Goal: Task Accomplishment & Management: Manage account settings

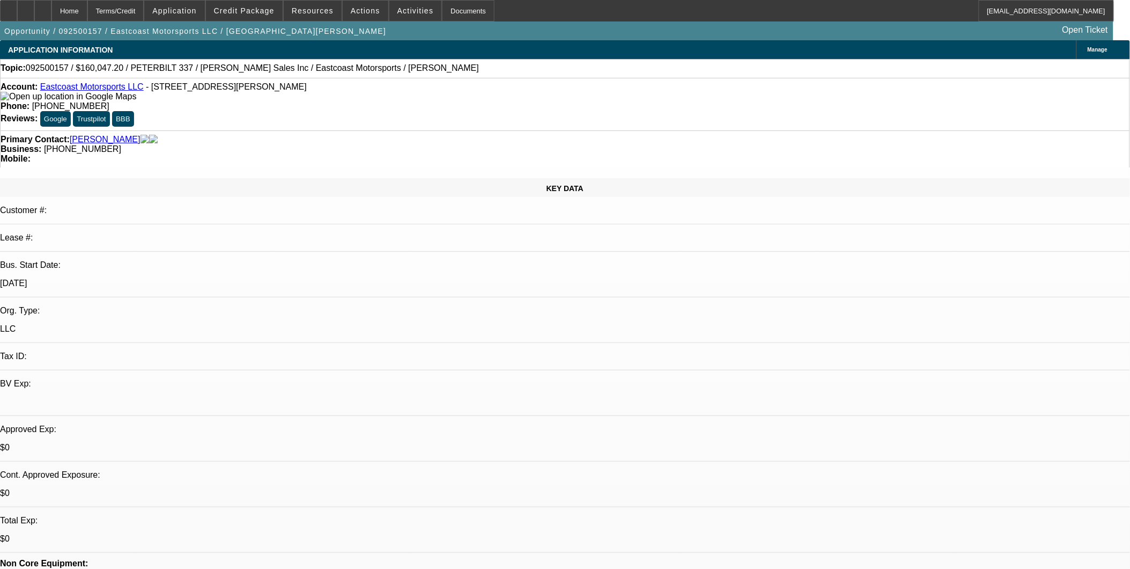
select select "0"
select select "2"
select select "0.1"
select select "1"
select select "2"
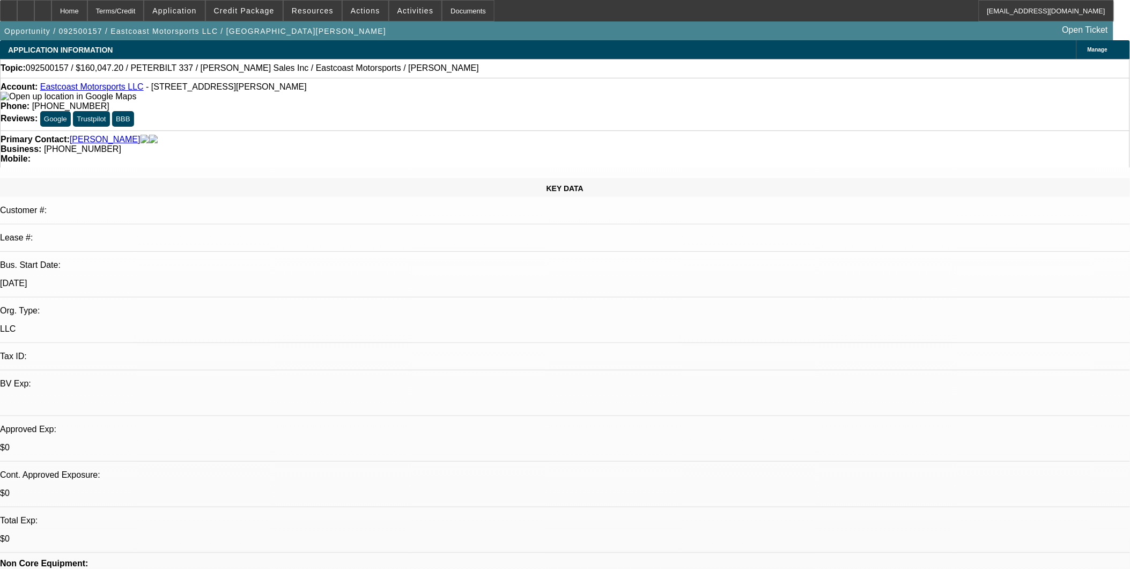
select select "4"
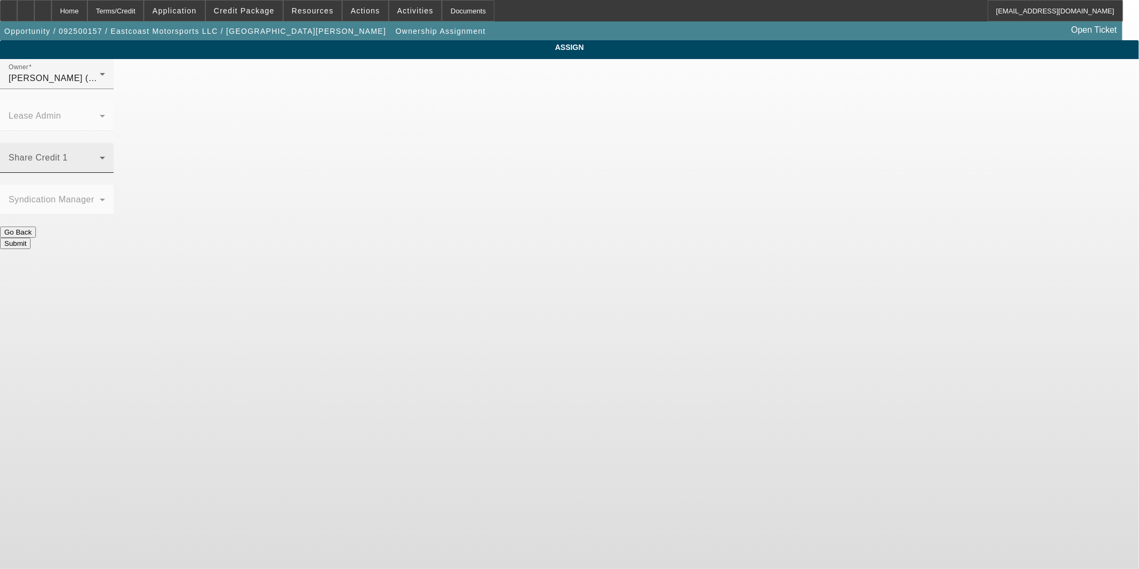
click at [105, 143] on div "Share Credit 1" at bounding box center [57, 158] width 97 height 30
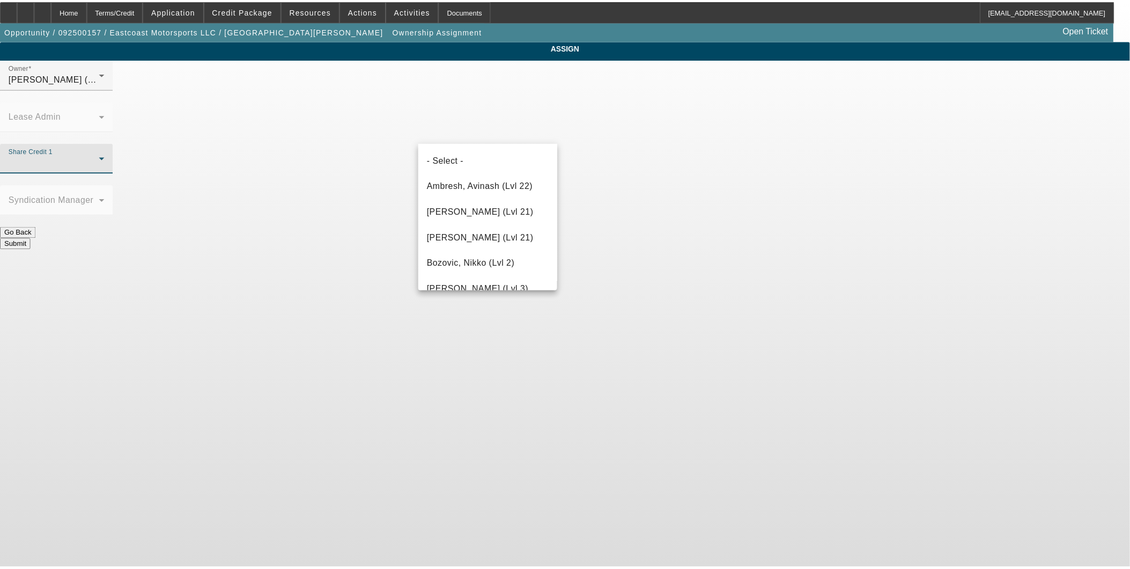
scroll to position [886, 0]
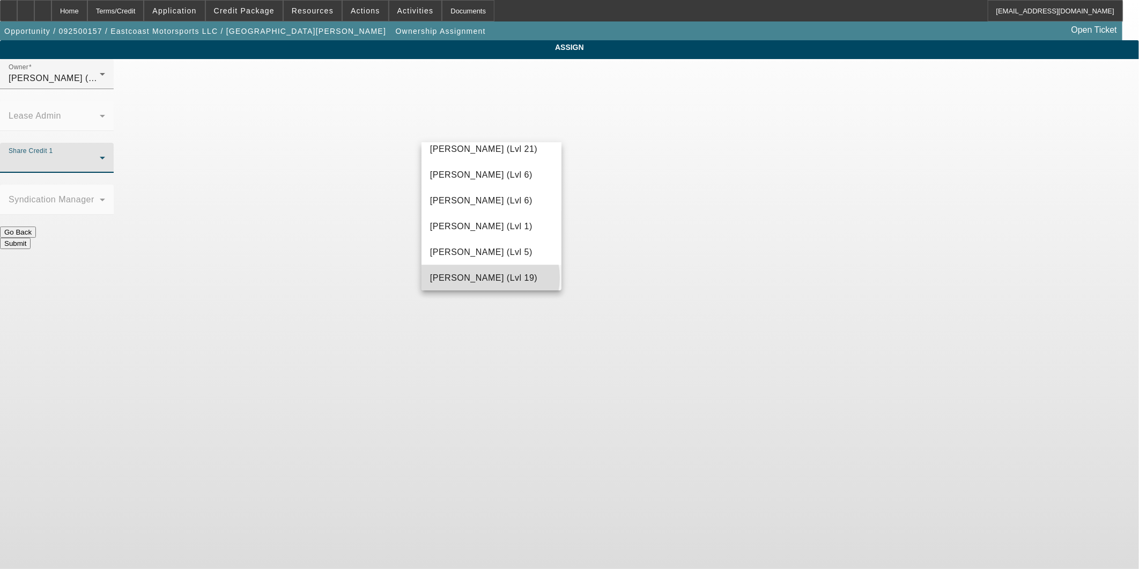
click at [490, 277] on span "[PERSON_NAME] (Lvl 19)" at bounding box center [483, 277] width 107 height 13
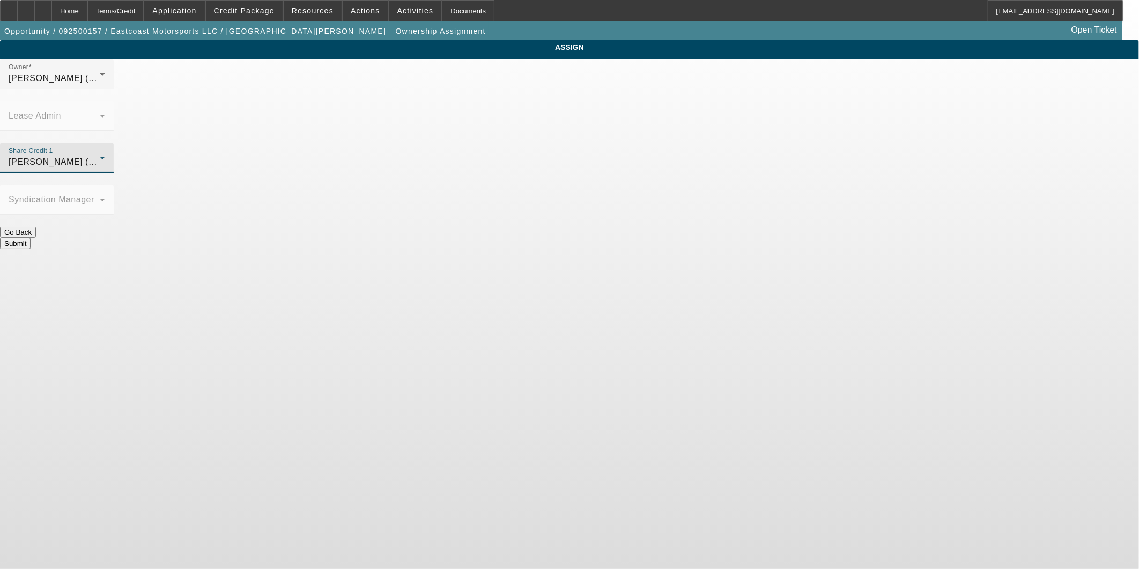
click at [31, 238] on button "Submit" at bounding box center [15, 243] width 31 height 11
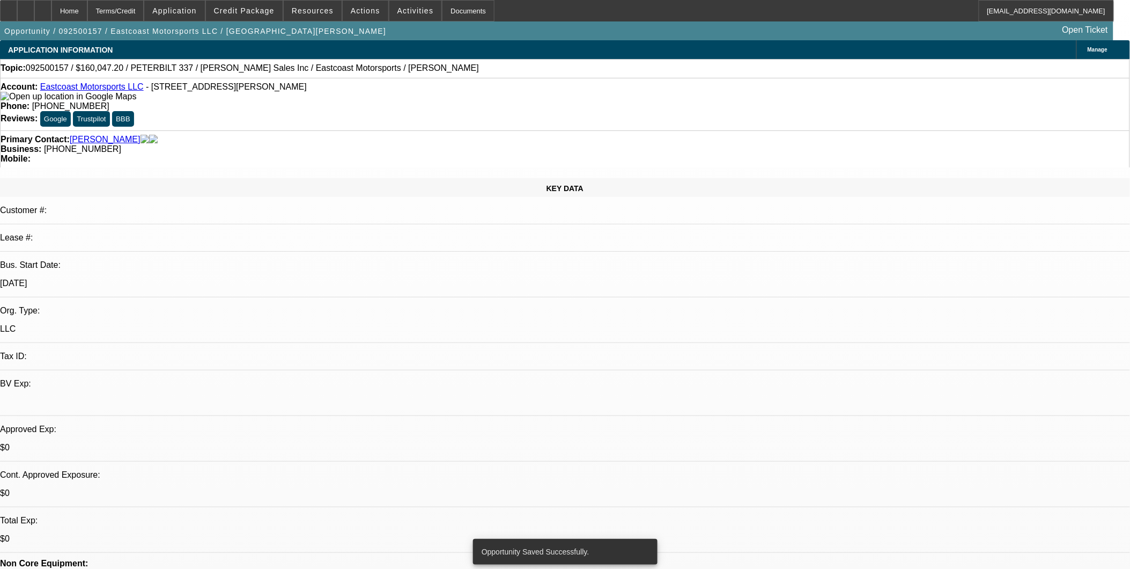
select select "0"
select select "2"
select select "0.1"
select select "4"
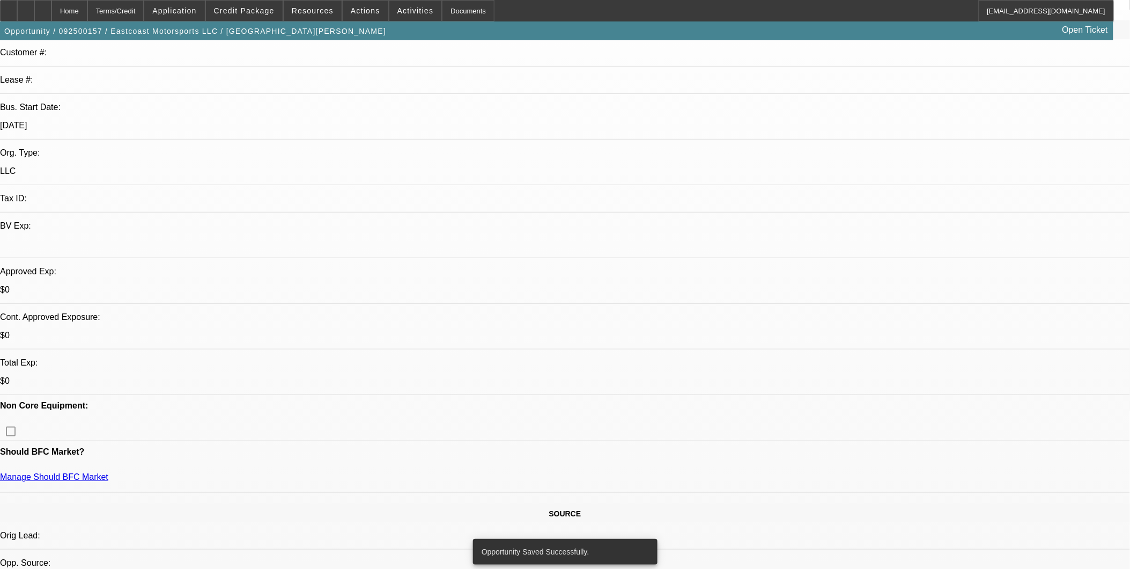
scroll to position [179, 0]
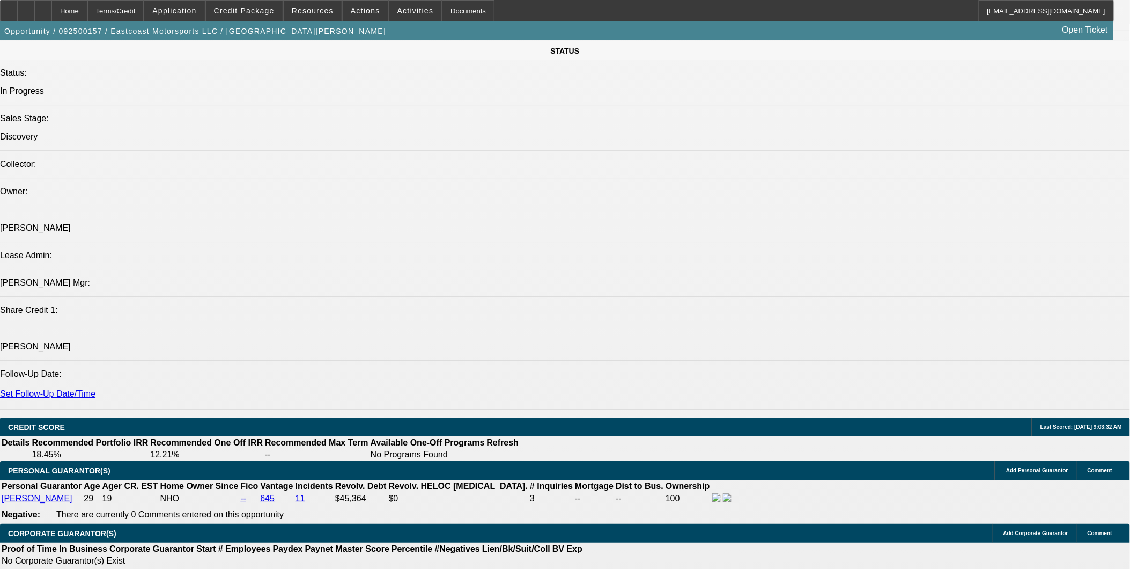
scroll to position [1251, 0]
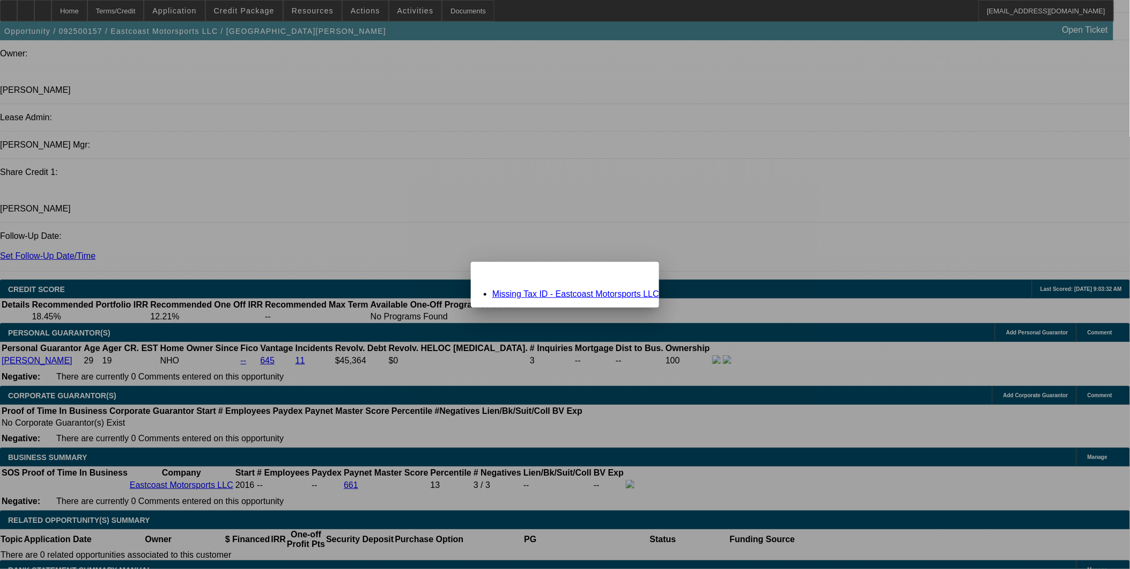
click at [561, 293] on link "Missing Tax ID - Eastcoast Motorsports LLC" at bounding box center [575, 293] width 167 height 9
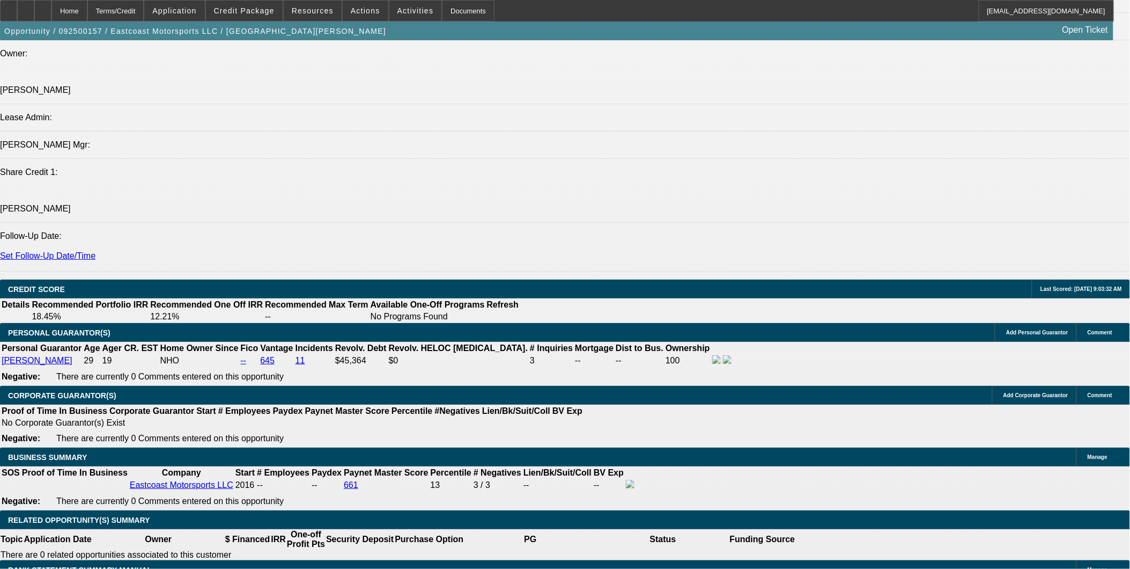
scroll to position [1251, 0]
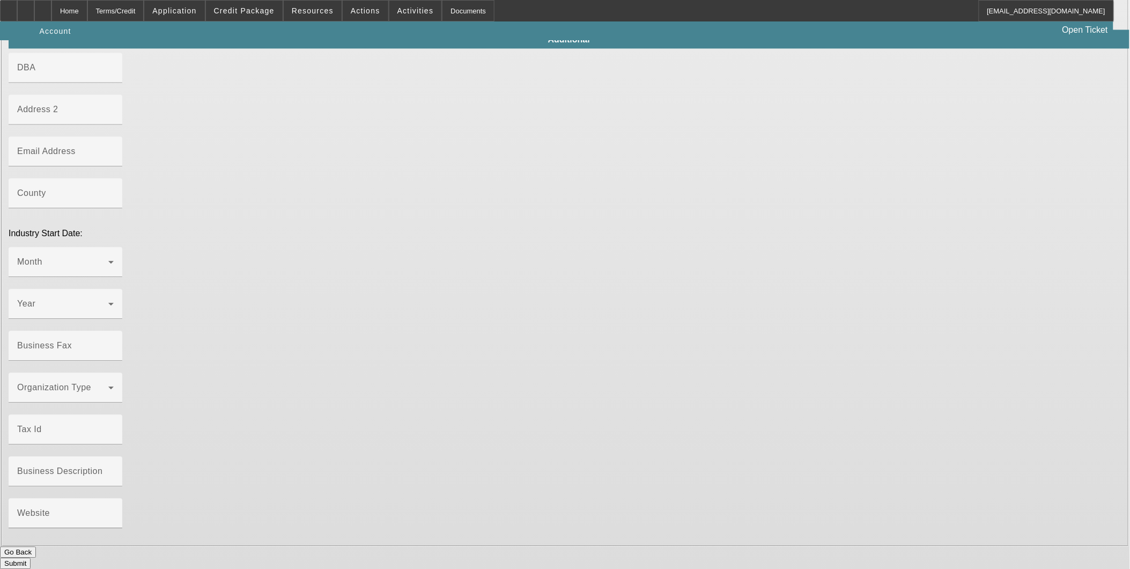
type input "Eastcoast Motorsports LLC"
type input "[STREET_ADDRESS][PERSON_NAME]"
type input "03304"
type input "bow"
type input "[PHONE_NUMBER]"
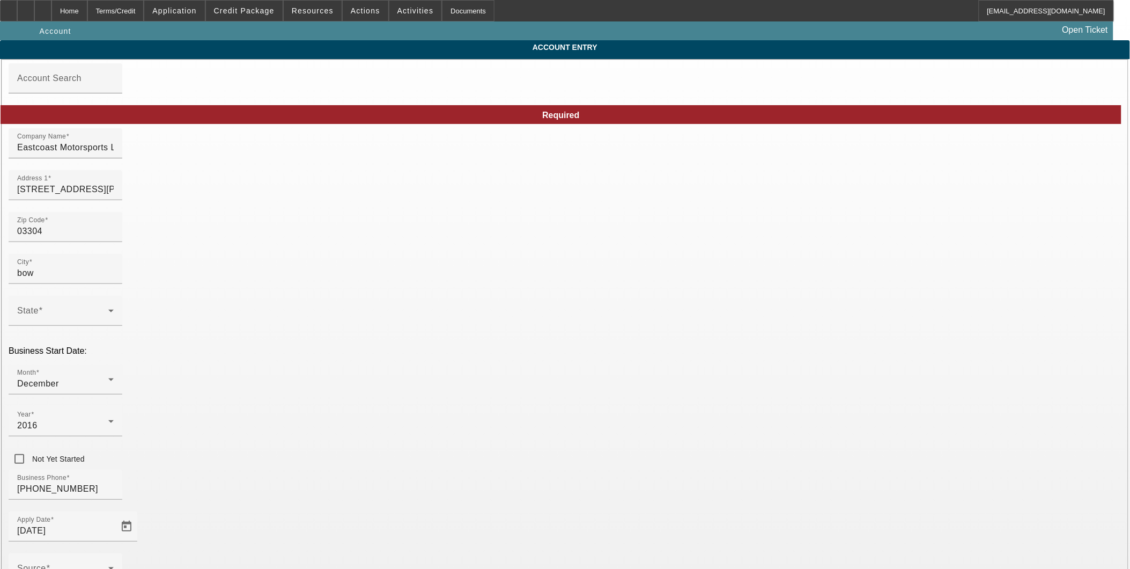
type input "Jupiter Equipment Finance"
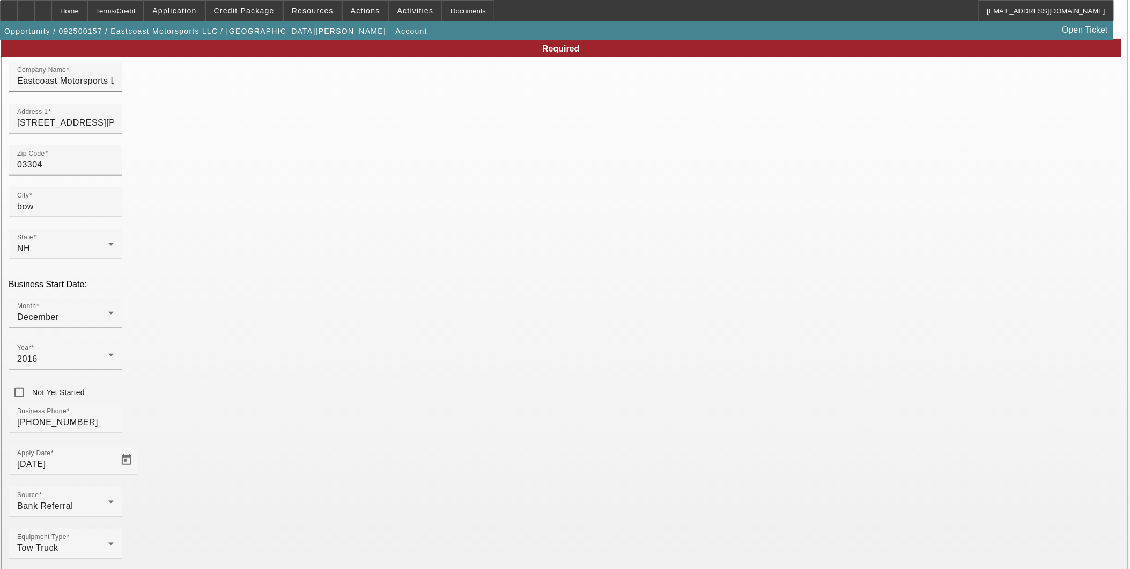
scroll to position [119, 0]
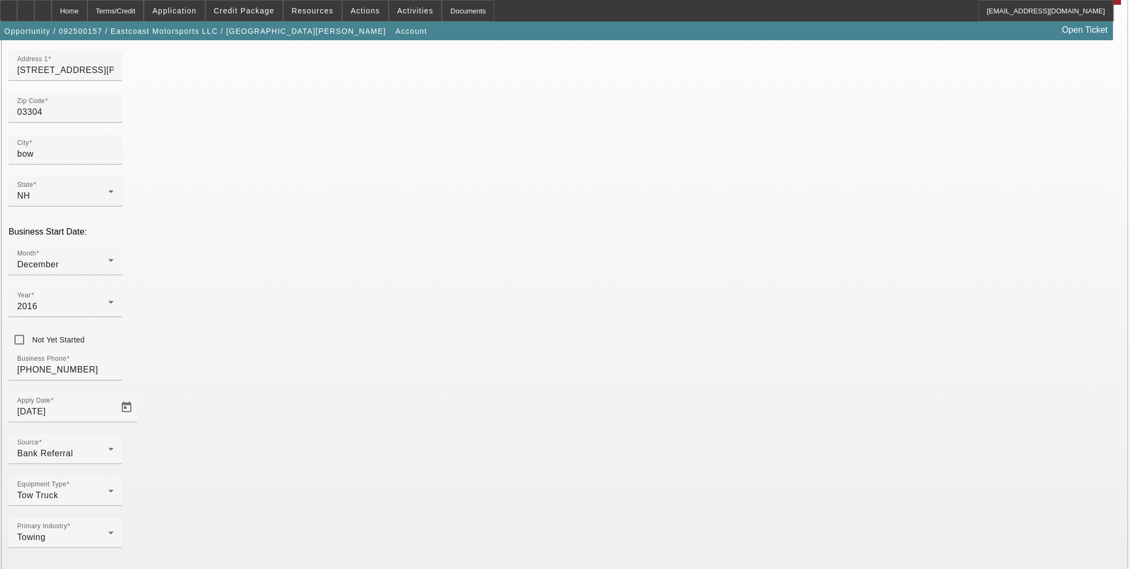
type input "000000000"
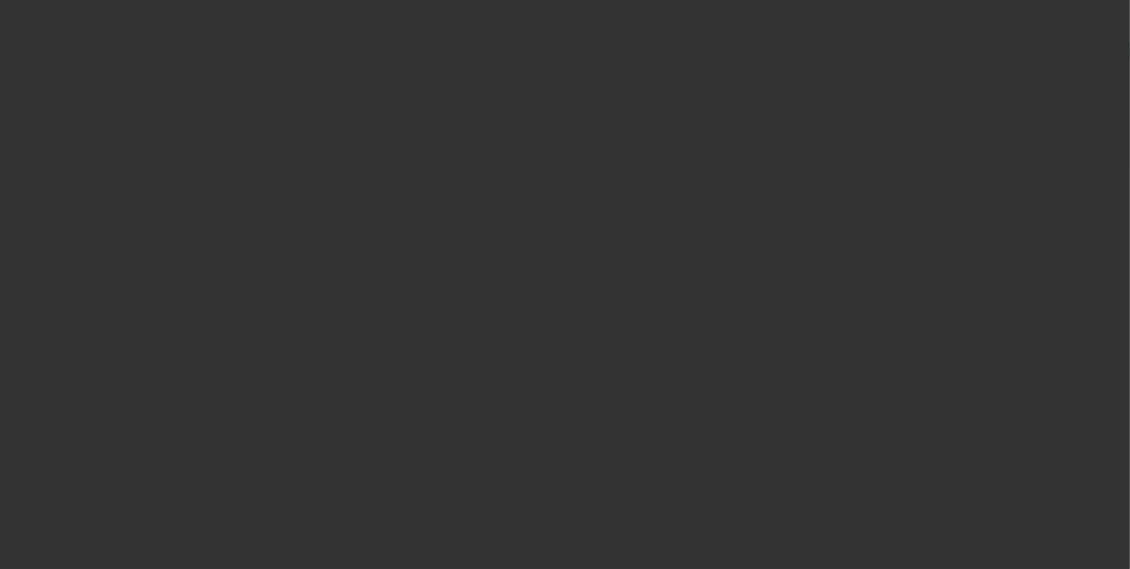
select select "0"
select select "2"
select select "0.1"
select select "4"
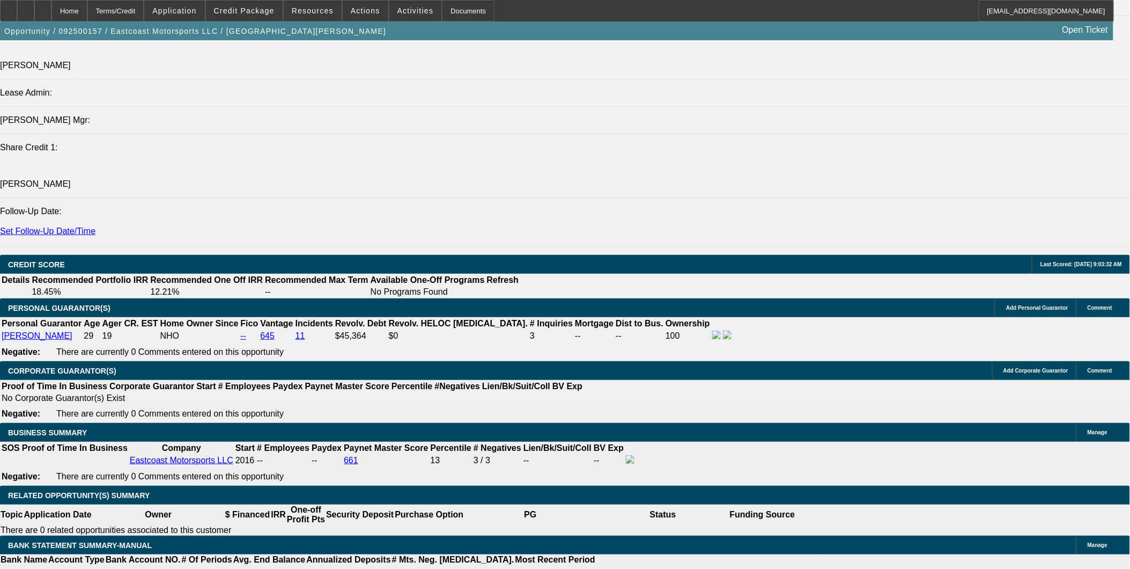
scroll to position [1381, 0]
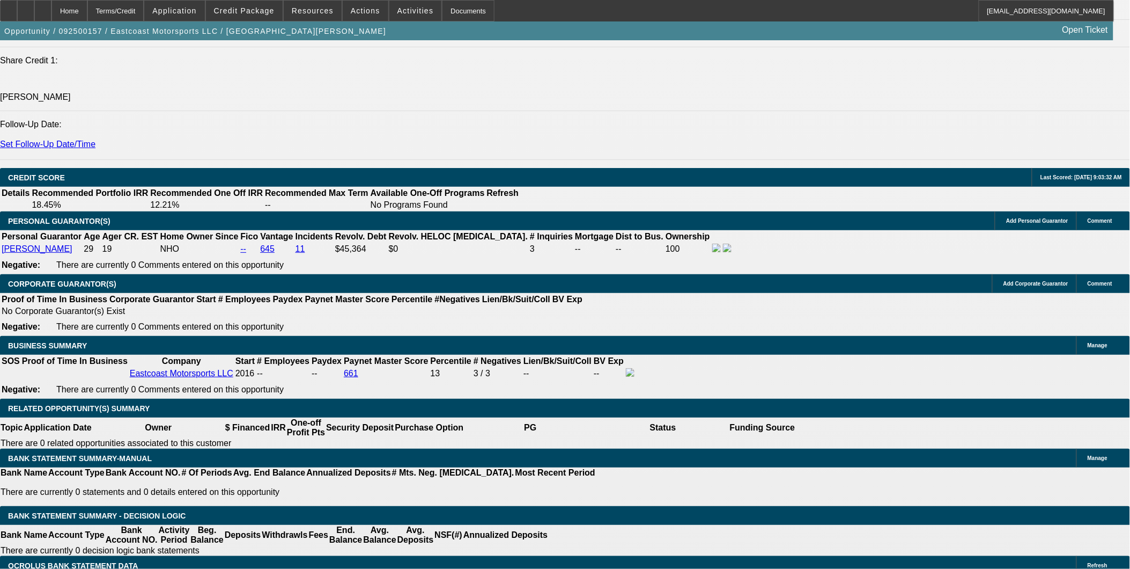
select select "0.1"
type input "$16,004.72"
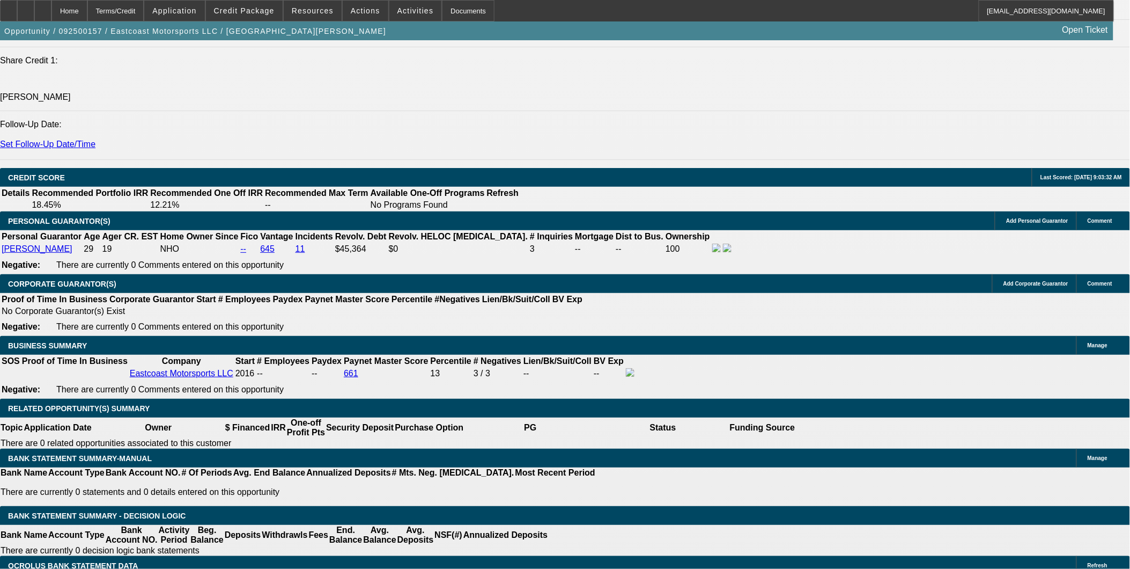
type input "60"
type input "1"
type input "$4,924.46"
type input "$2,462.23"
type input "5"
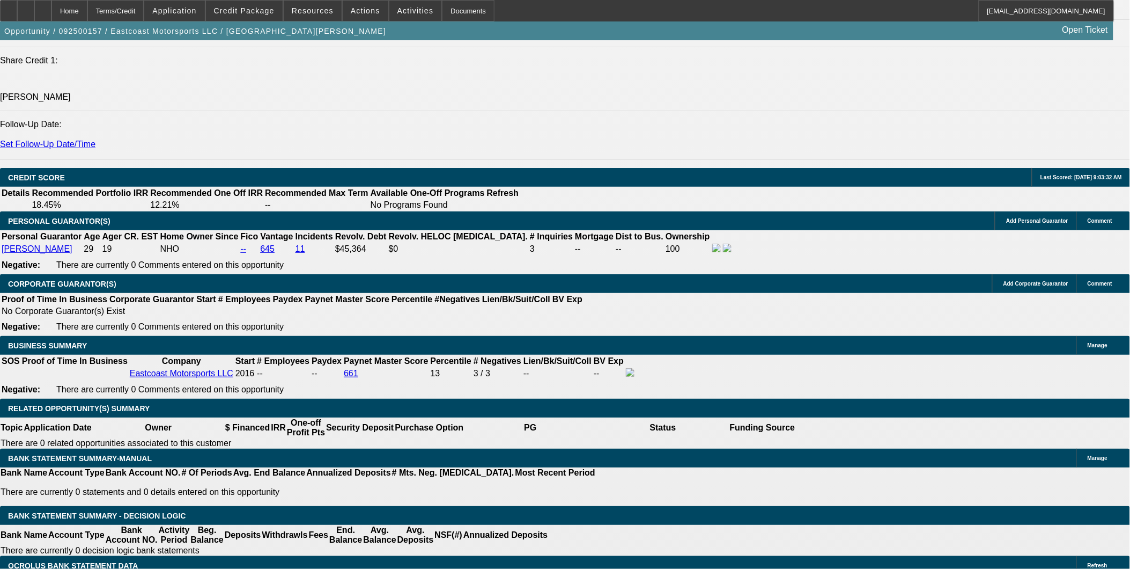
type input "$5,436.52"
type input "$2,718.26"
type input "5"
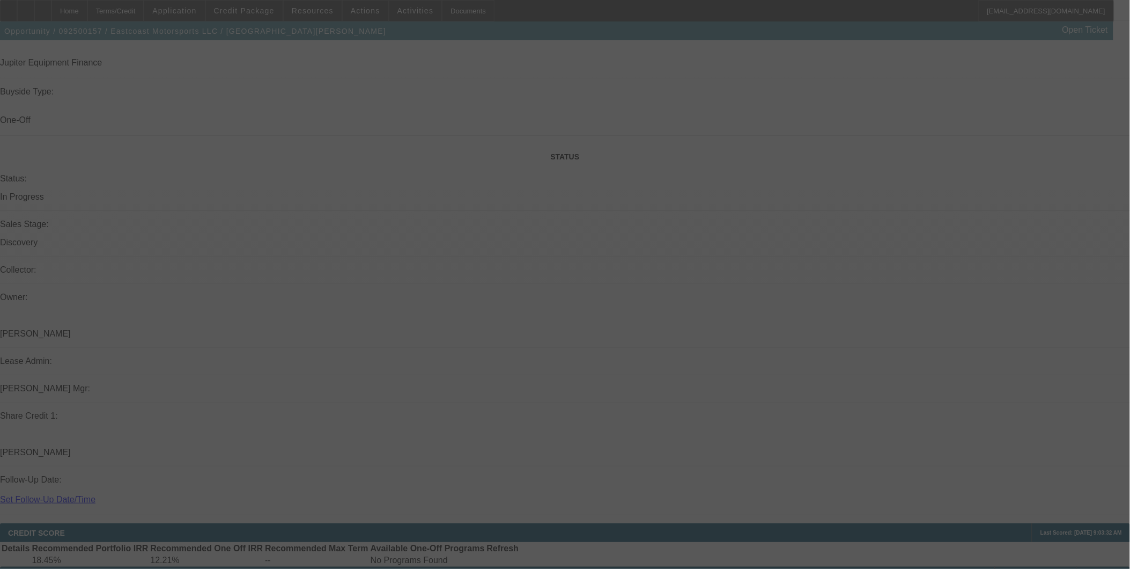
scroll to position [964, 0]
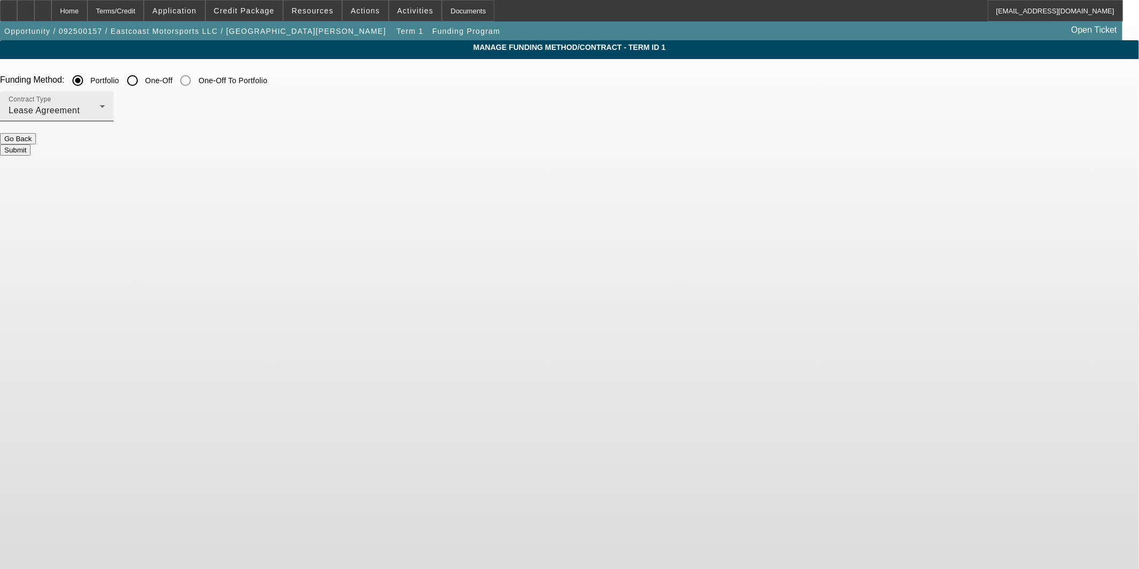
click at [105, 98] on div "Contract Type Lease Agreement" at bounding box center [57, 106] width 97 height 30
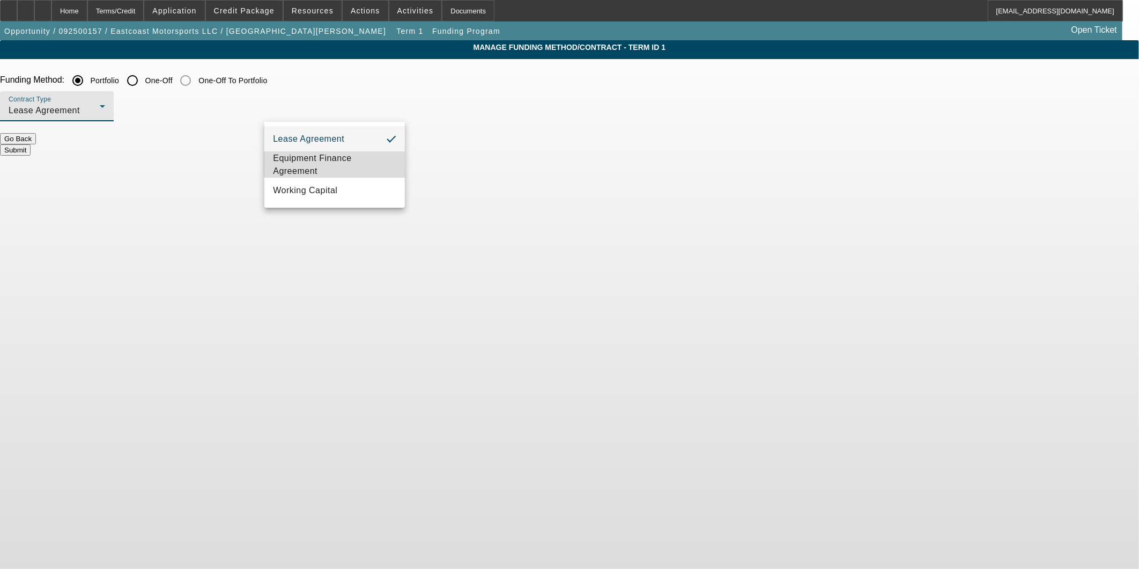
click at [322, 158] on span "Equipment Finance Agreement" at bounding box center [334, 165] width 123 height 26
click at [31, 148] on button "Submit" at bounding box center [15, 149] width 31 height 11
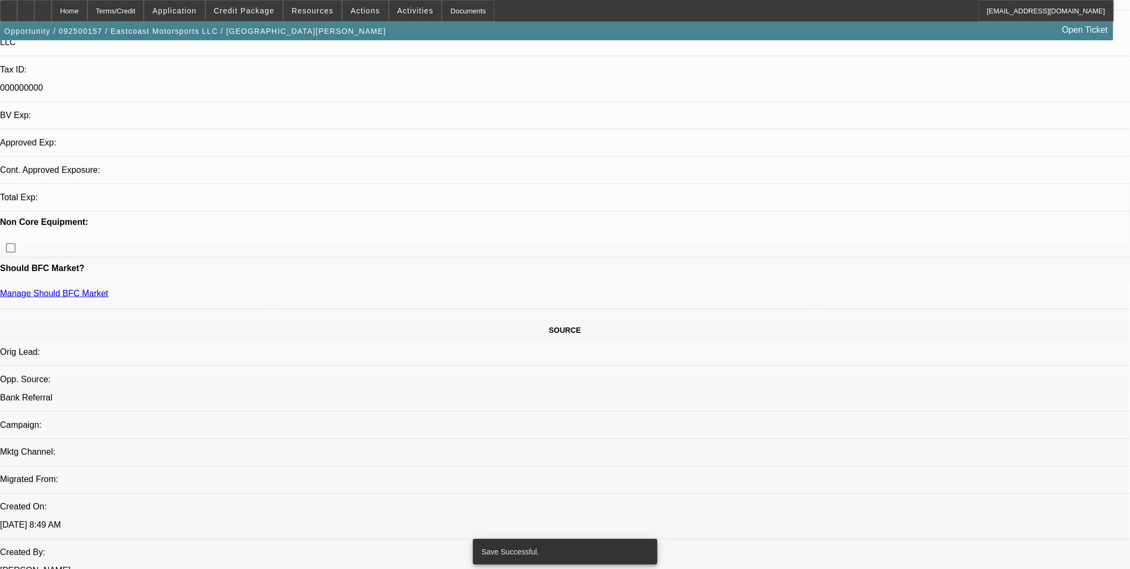
select select "0.1"
select select "2"
select select "0"
select select "6"
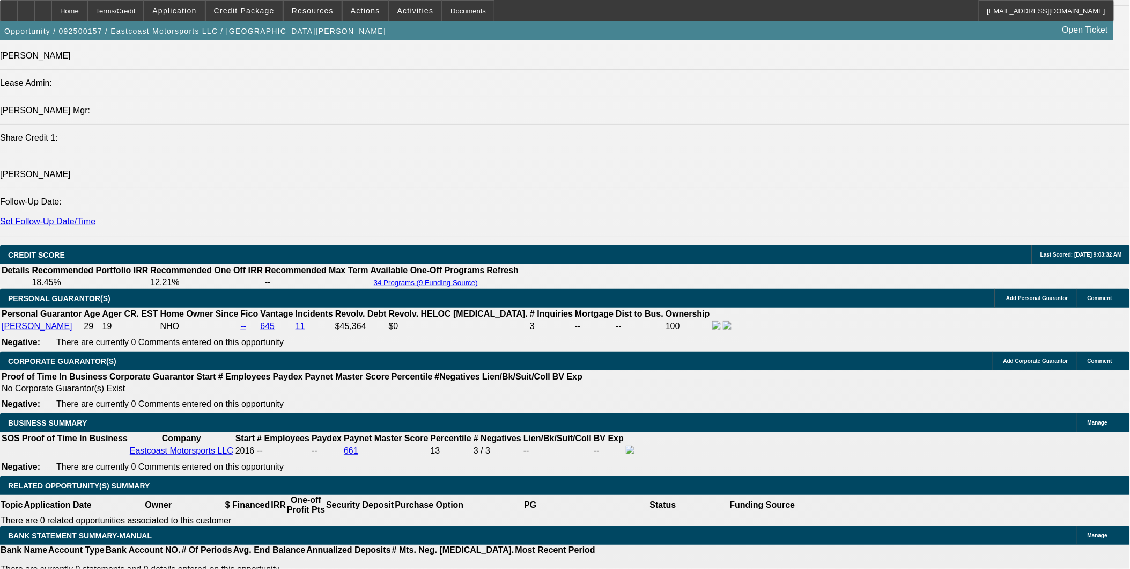
scroll to position [1382, 0]
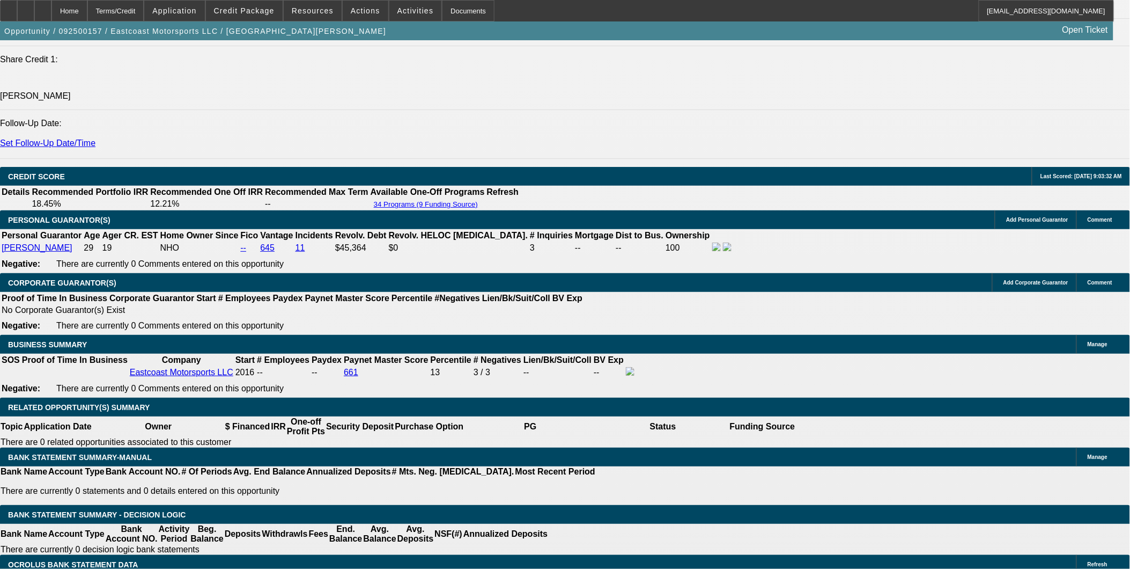
drag, startPoint x: 254, startPoint y: 404, endPoint x: 296, endPoint y: 399, distance: 42.6
type input "UNKNOWN"
type input "1"
type input "$4,924.46"
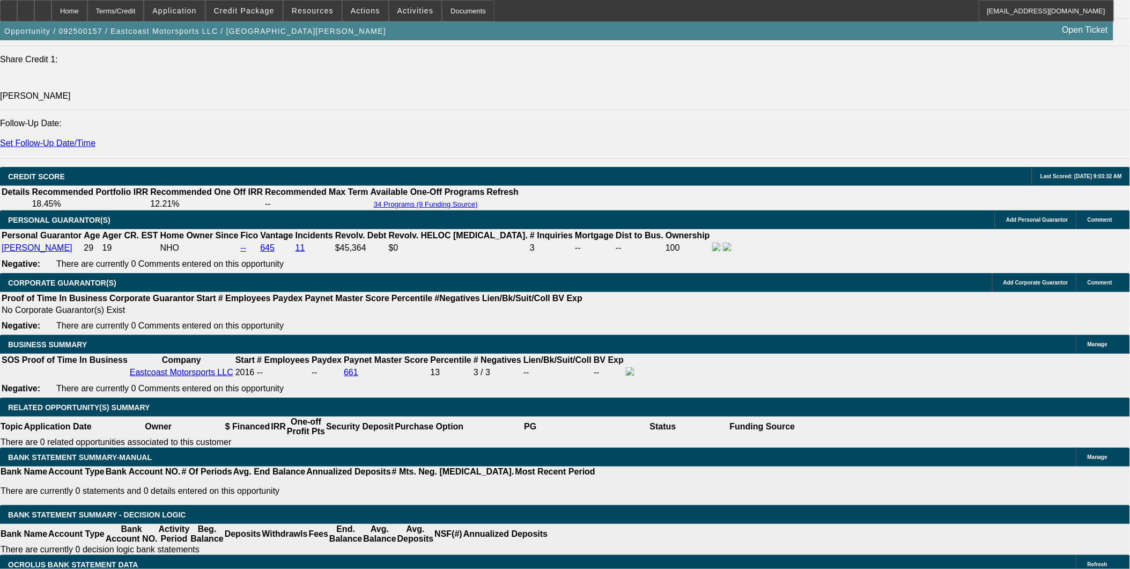
type input "$2,462.23"
type input "16"
type input "$7,005.66"
type input "$3,502.83"
type input "16"
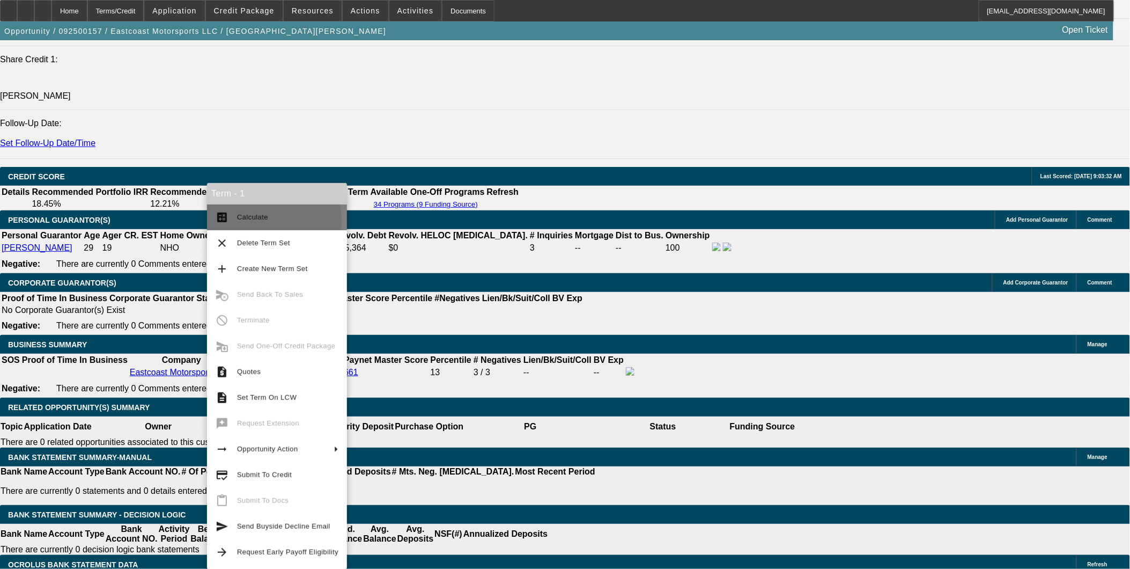
click at [249, 221] on span "Calculate" at bounding box center [287, 217] width 101 height 13
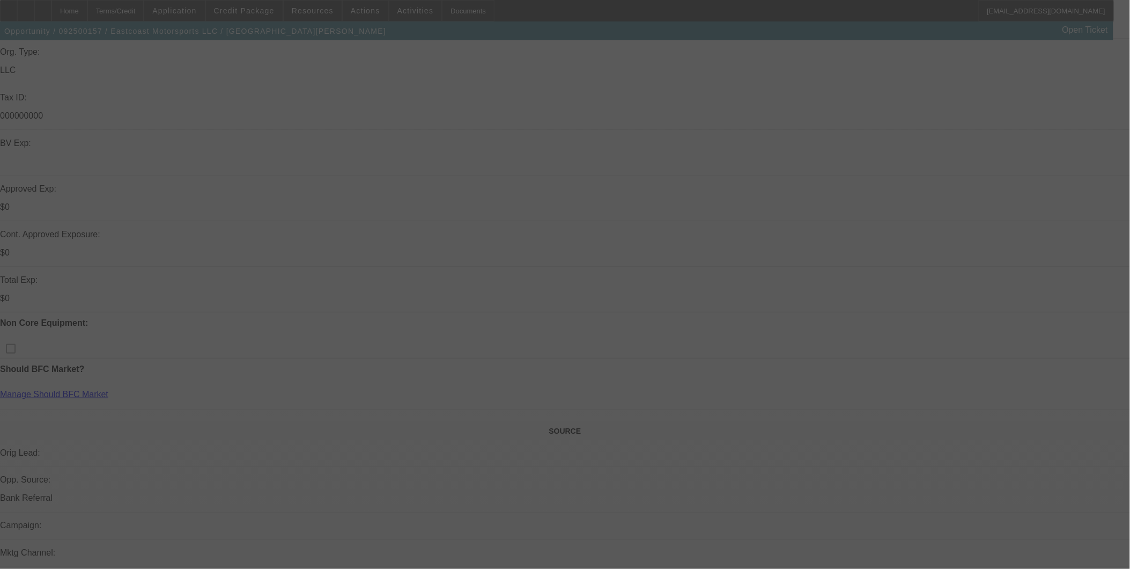
scroll to position [250, 0]
select select "0.1"
select select "2"
select select "0"
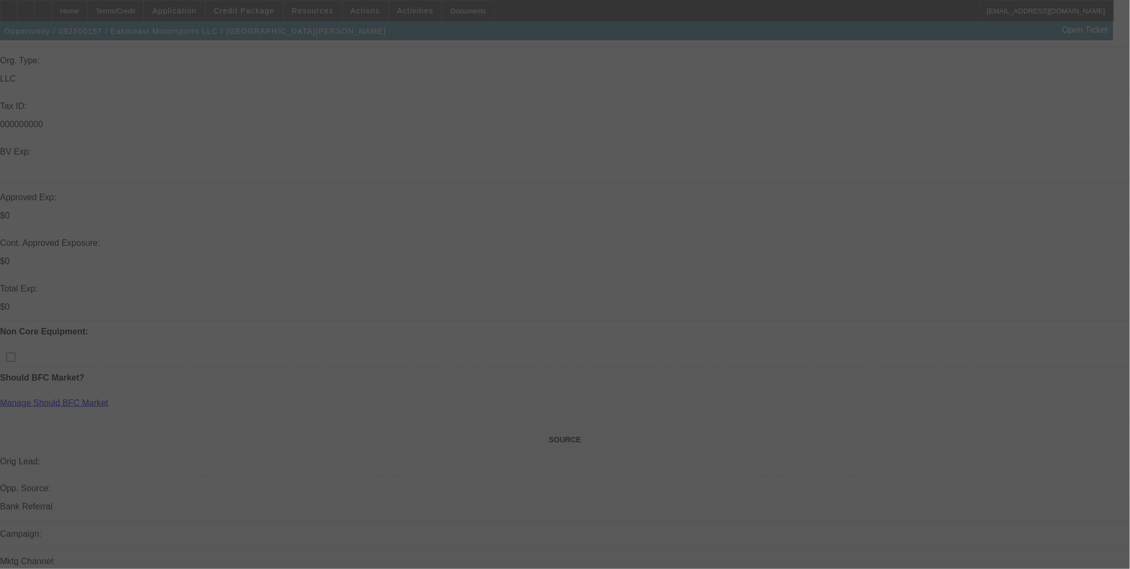
select select "6"
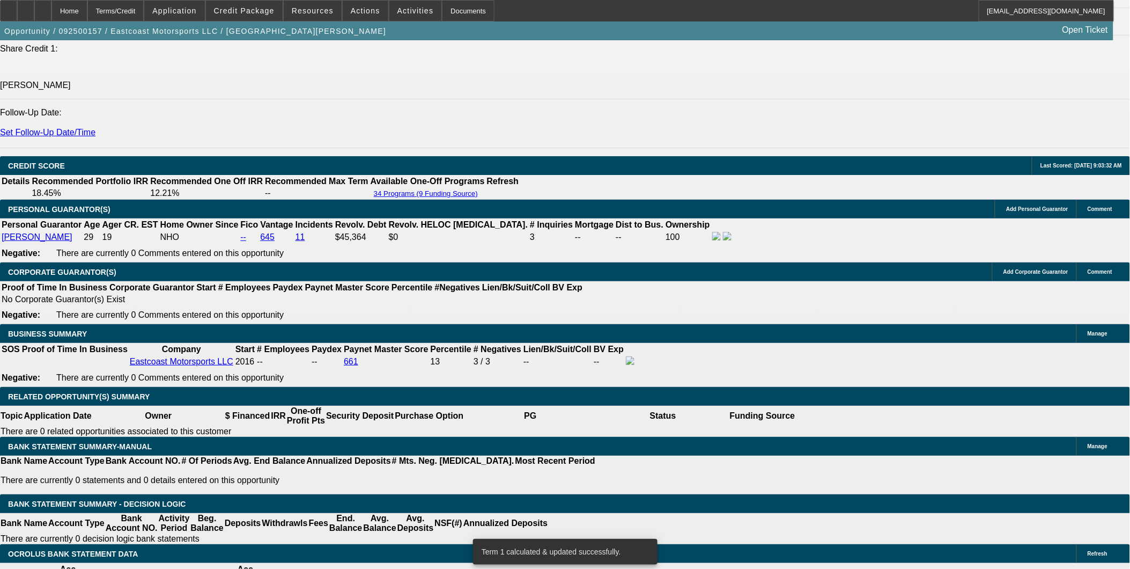
scroll to position [1502, 0]
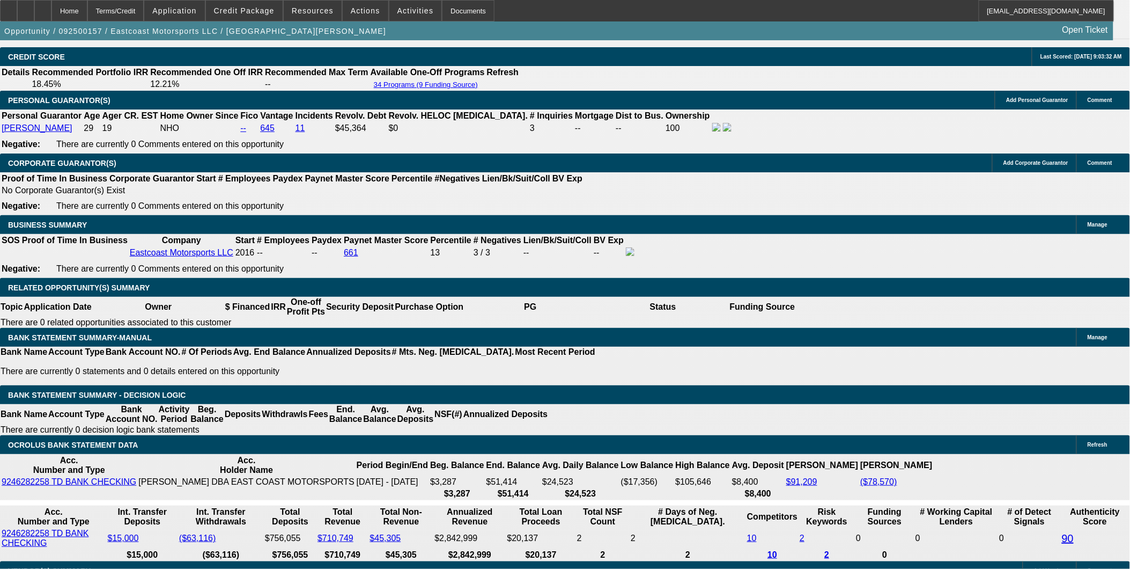
drag, startPoint x: 248, startPoint y: 281, endPoint x: 328, endPoint y: 278, distance: 80.0
type input "UNKNOWN"
type input "1"
type input "$4,924.46"
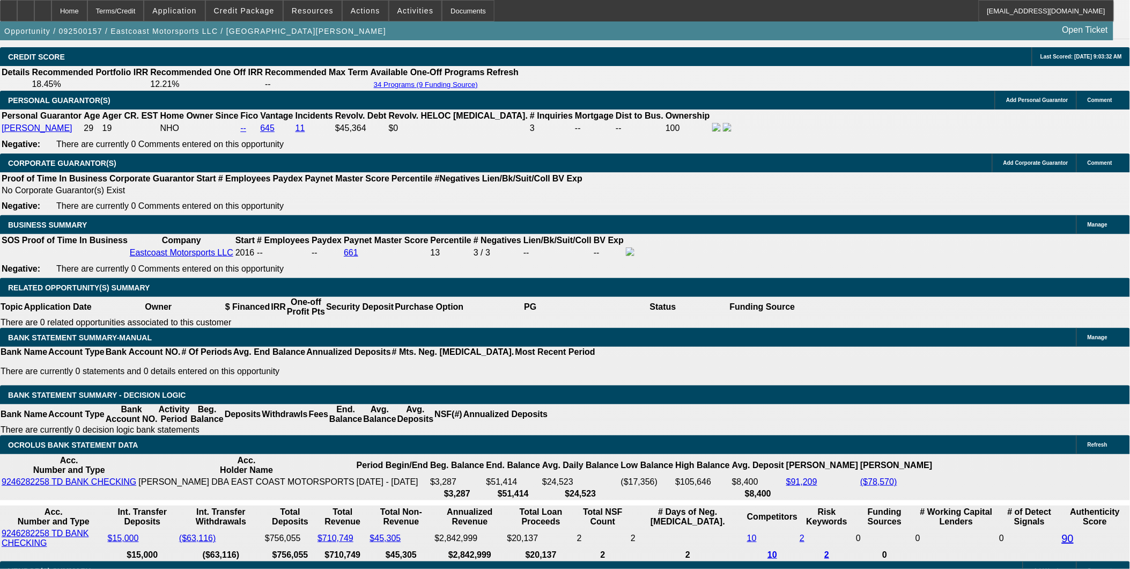
type input "$2,462.23"
type input "17"
type input "$7,159.66"
type input "$3,579.83"
type input "17"
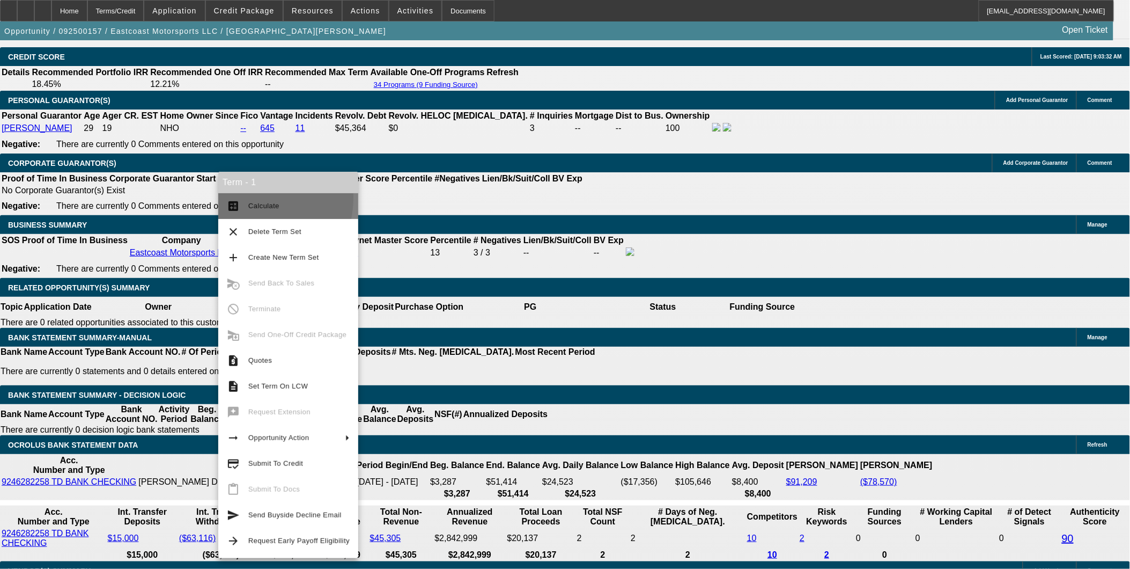
click at [240, 197] on button "calculate Calculate" at bounding box center [288, 206] width 140 height 26
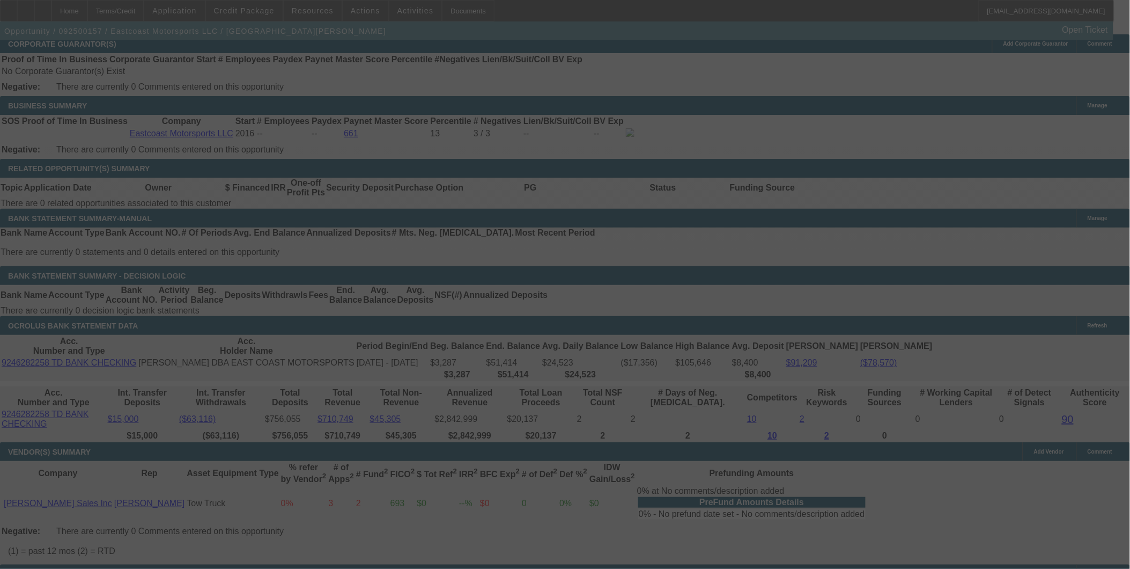
scroll to position [1561, 0]
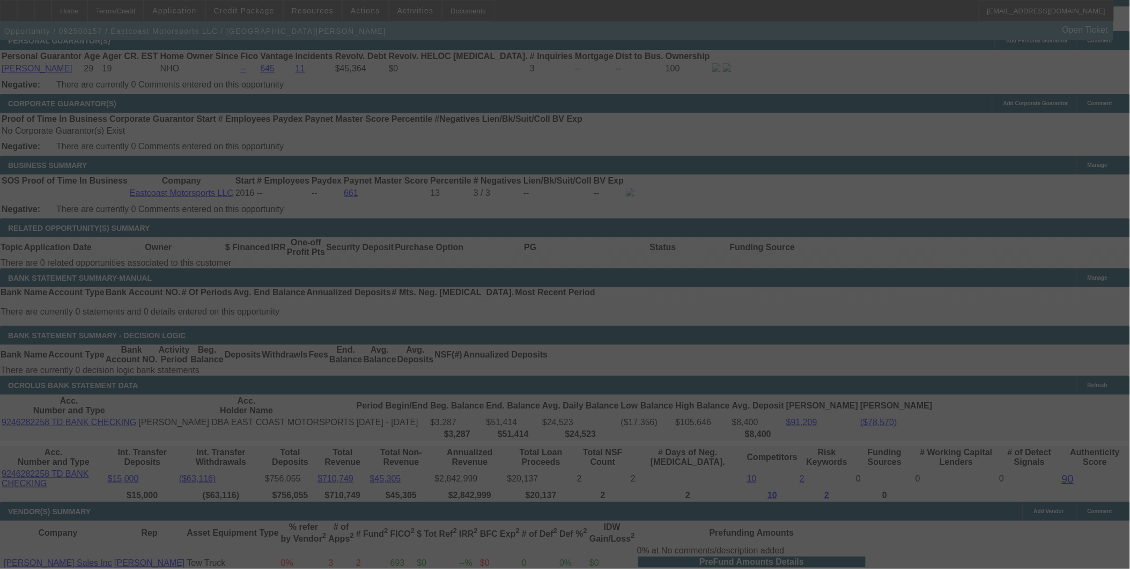
select select "0.1"
select select "2"
select select "0"
select select "6"
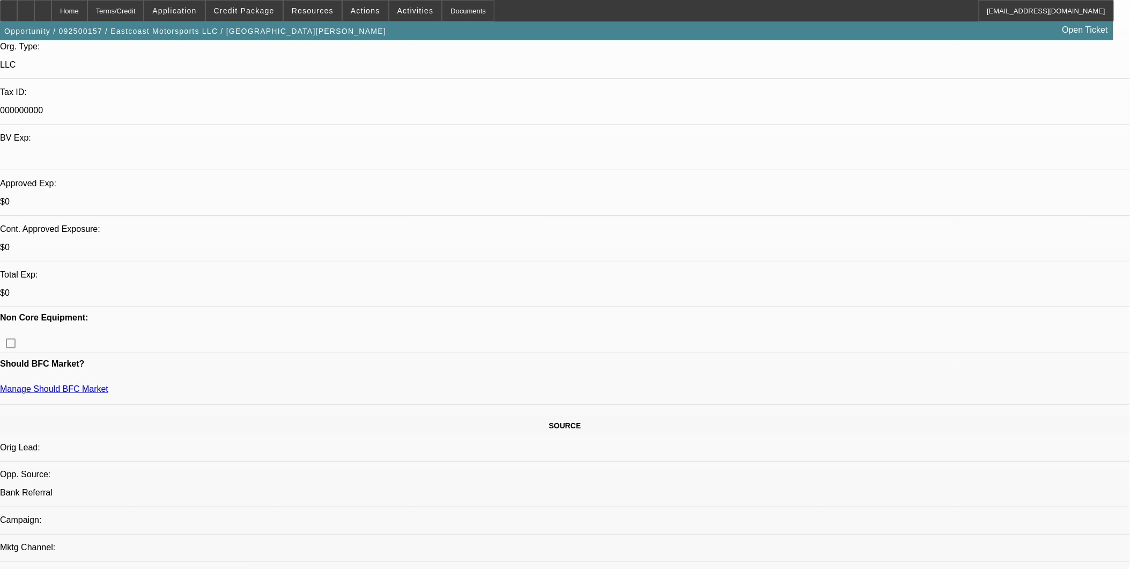
scroll to position [423, 0]
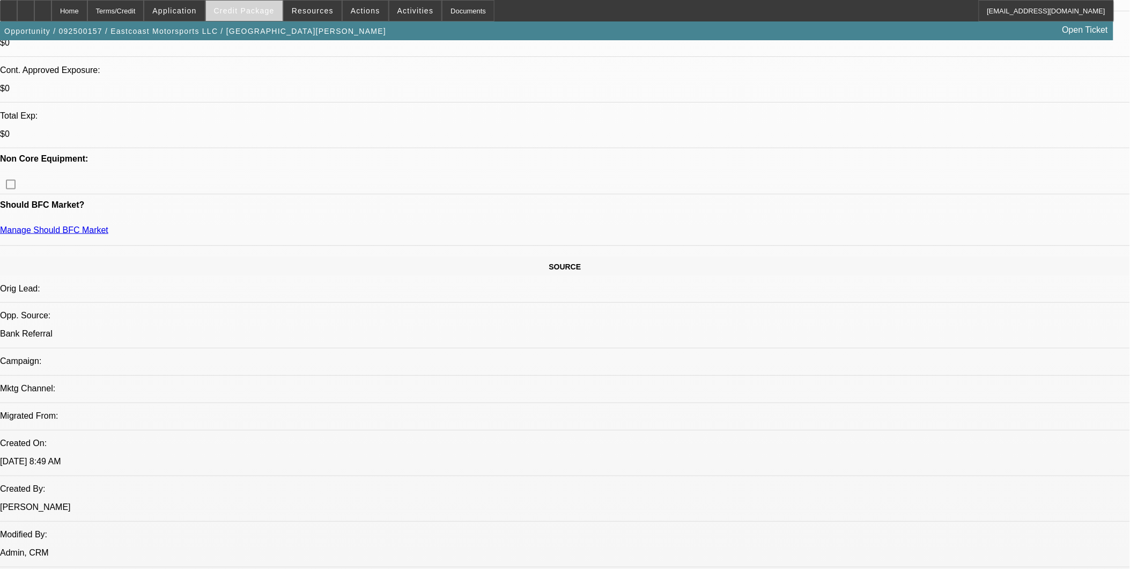
click at [261, 4] on span at bounding box center [244, 11] width 77 height 26
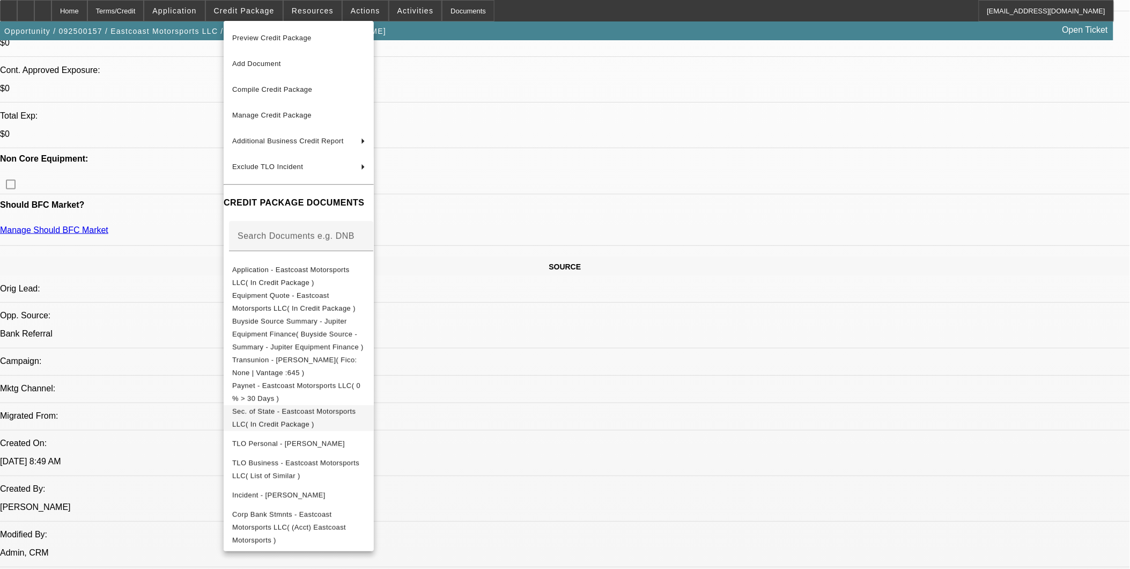
click at [318, 404] on button "Sec. of State - Eastcoast Motorsports LLC( In Credit Package )" at bounding box center [299, 417] width 150 height 26
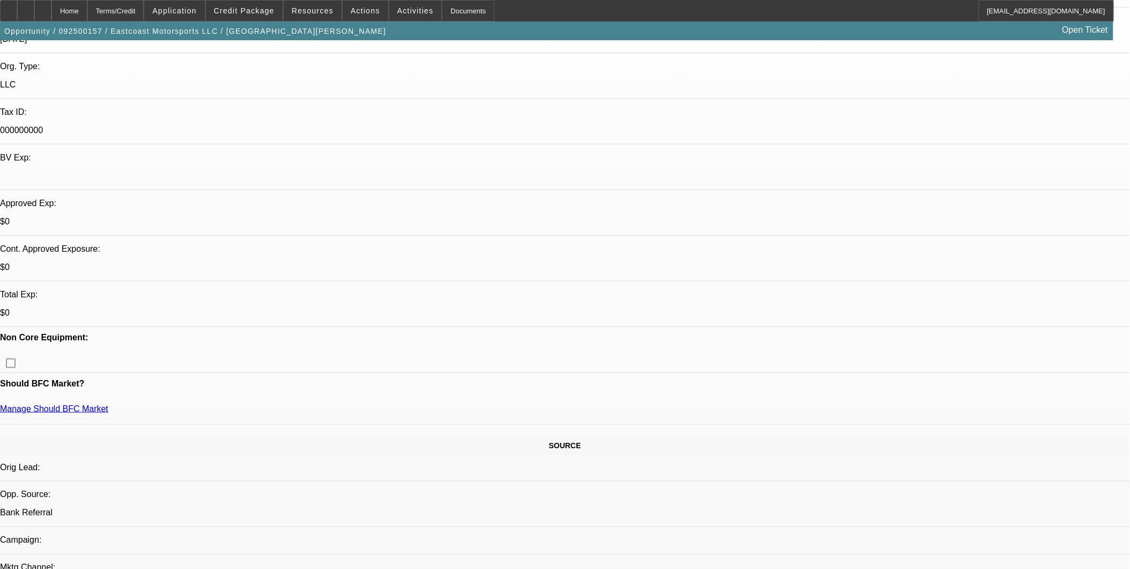
scroll to position [185, 0]
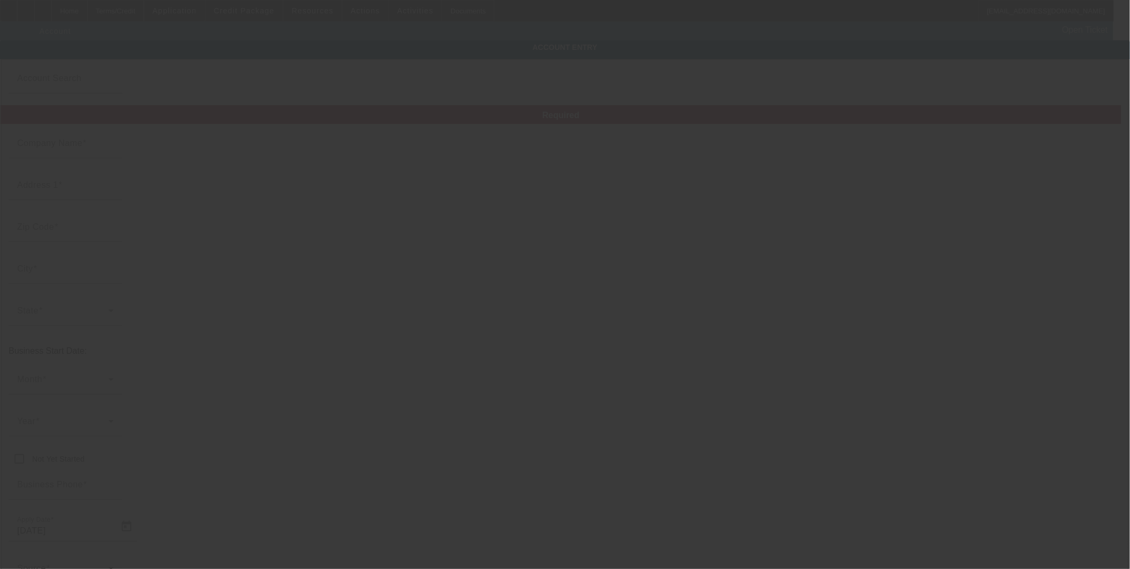
type input "Eastcoast Motorsports LLC"
type input "[STREET_ADDRESS][PERSON_NAME]"
type input "03304"
type input "bow"
type input "[PHONE_NUMBER]"
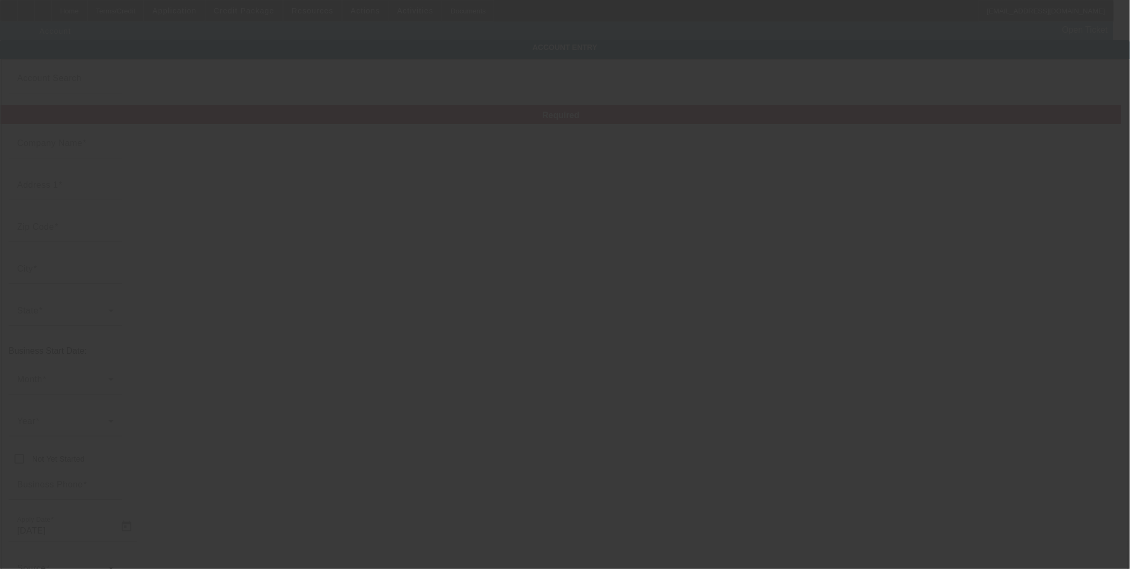
type input "000000000"
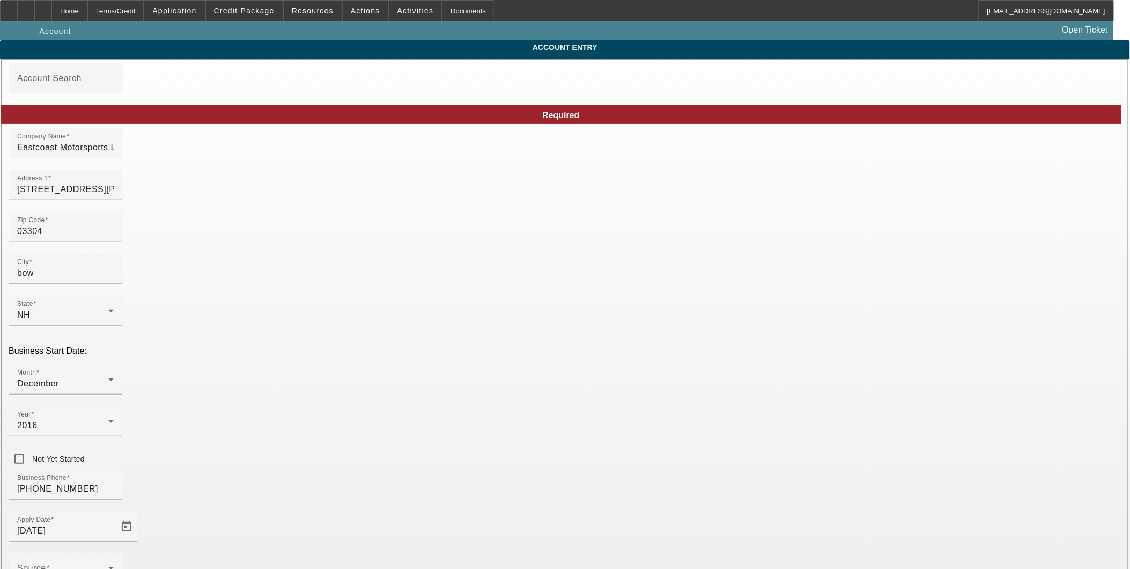
type input "Jupiter Equipment Finance"
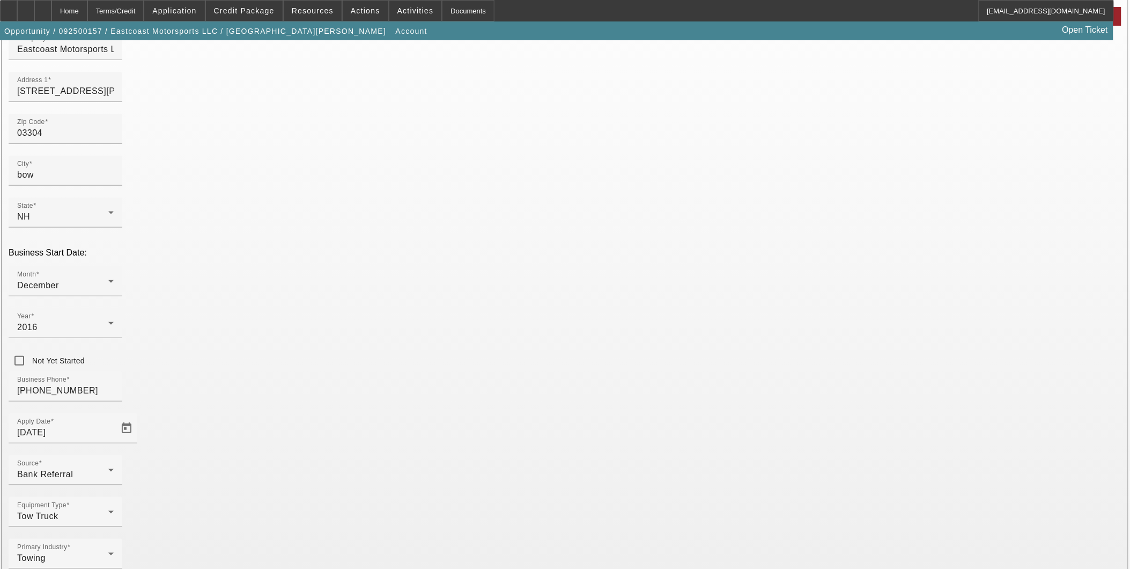
scroll to position [119, 0]
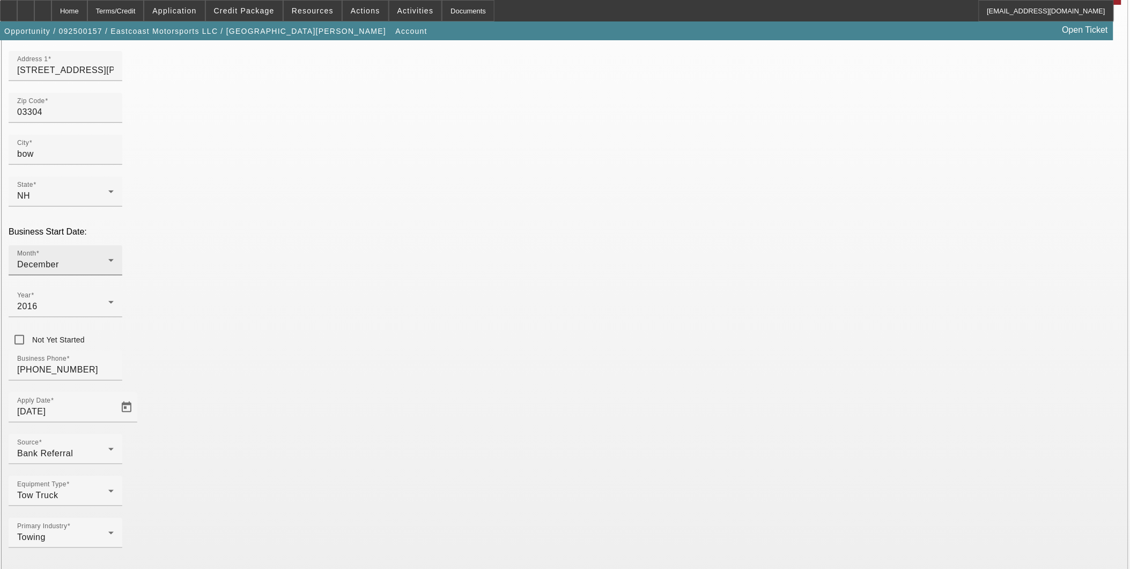
click at [108, 258] on div "December" at bounding box center [62, 264] width 91 height 13
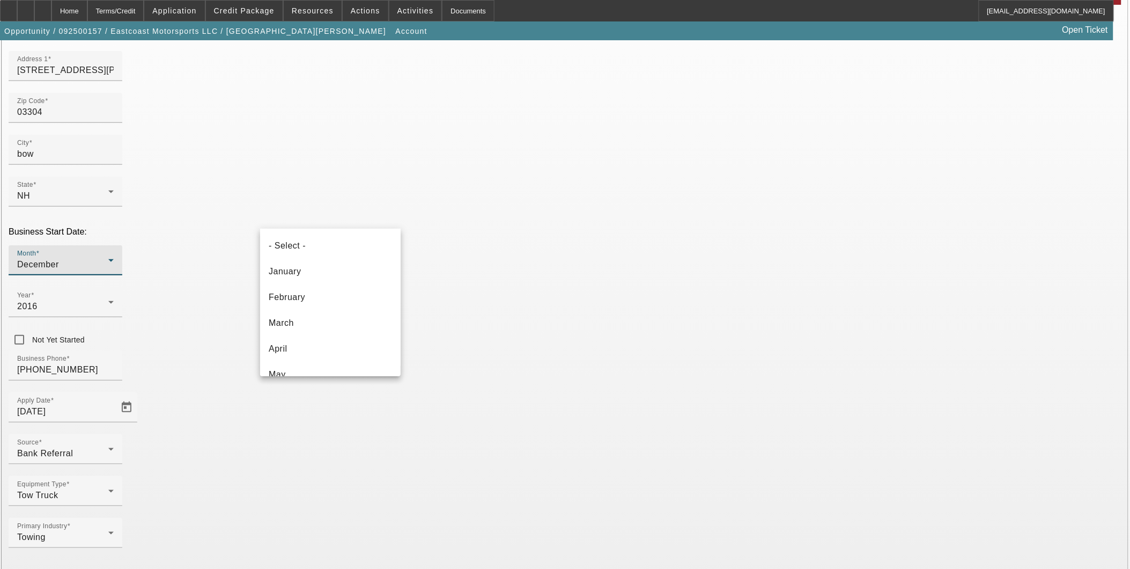
scroll to position [191, 0]
drag, startPoint x: 325, startPoint y: 281, endPoint x: 319, endPoint y: 308, distance: 28.1
click at [319, 308] on div "- Select - January February March April May June July August September October …" at bounding box center [330, 302] width 141 height 148
click at [318, 308] on mat-option "October" at bounding box center [330, 312] width 141 height 26
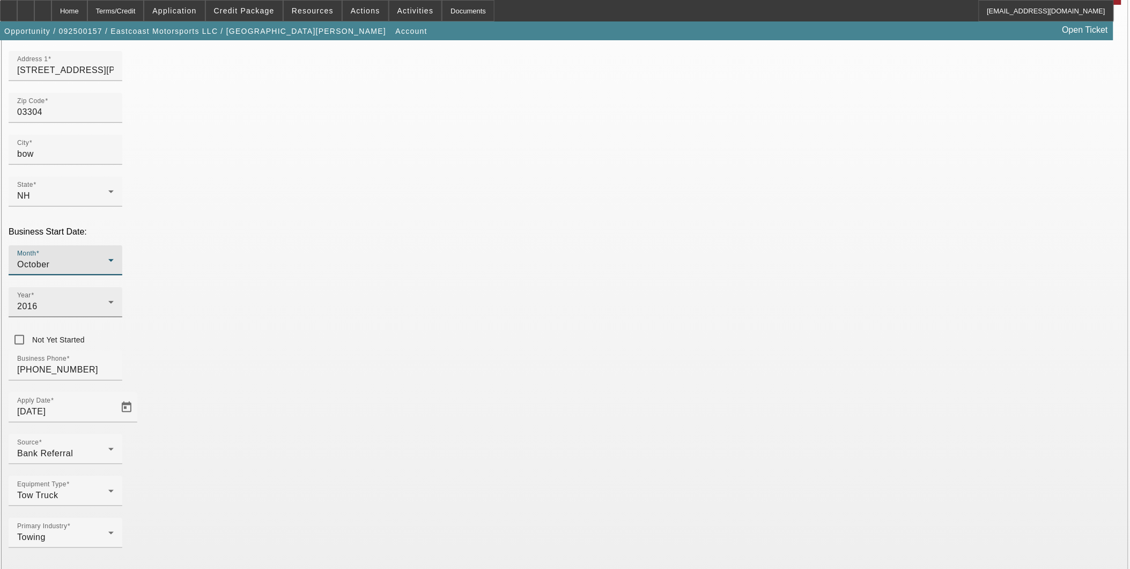
click at [108, 300] on div "2016" at bounding box center [62, 306] width 91 height 13
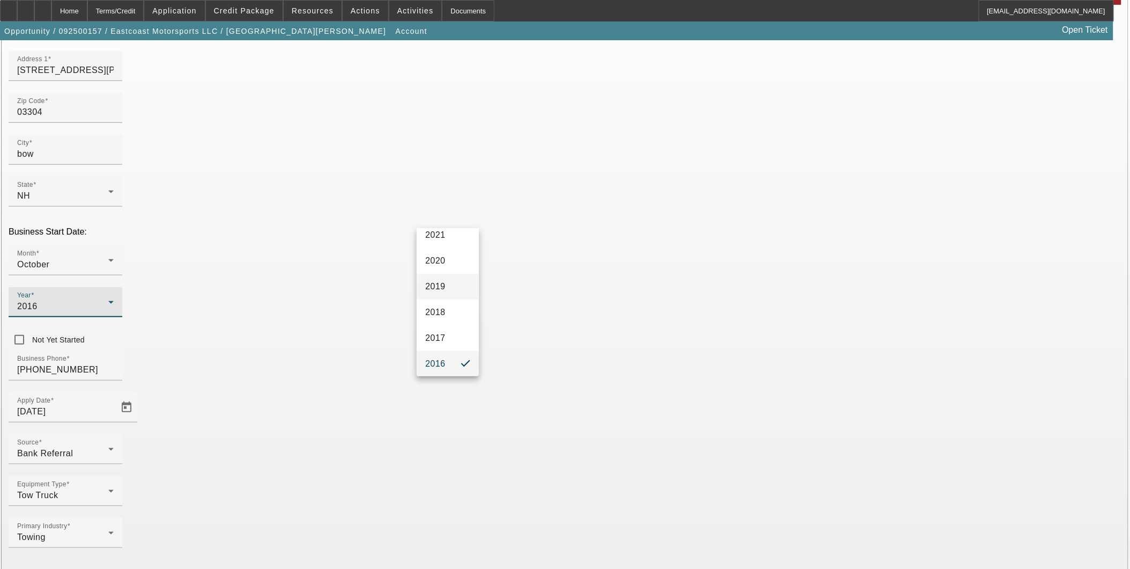
click at [440, 290] on span "2019" at bounding box center [435, 286] width 20 height 13
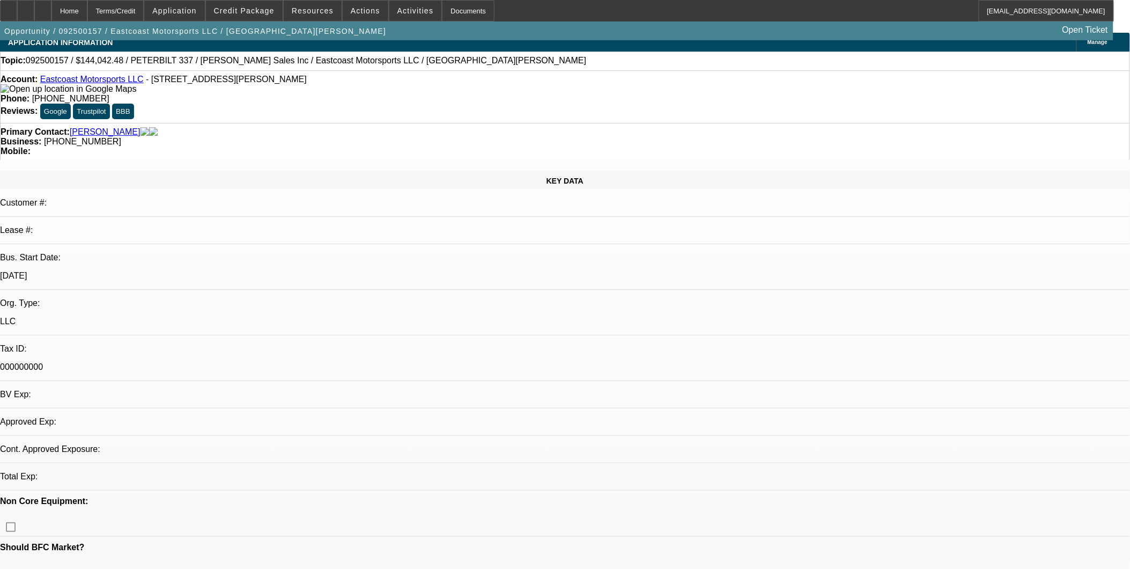
select select "0.1"
select select "2"
select select "0"
select select "6"
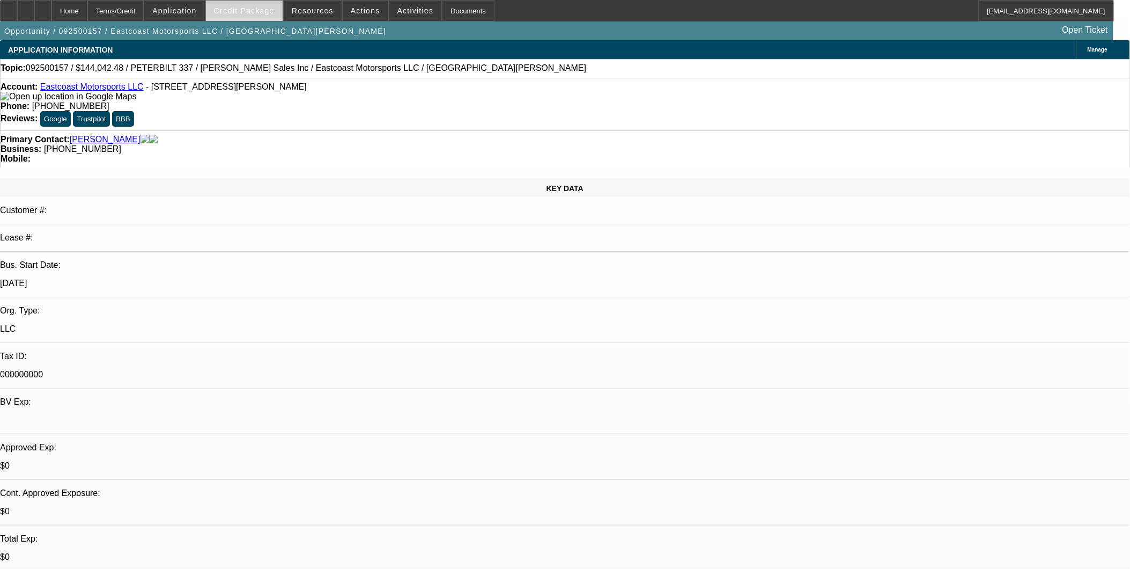
click at [269, 13] on span "Credit Package" at bounding box center [244, 10] width 61 height 9
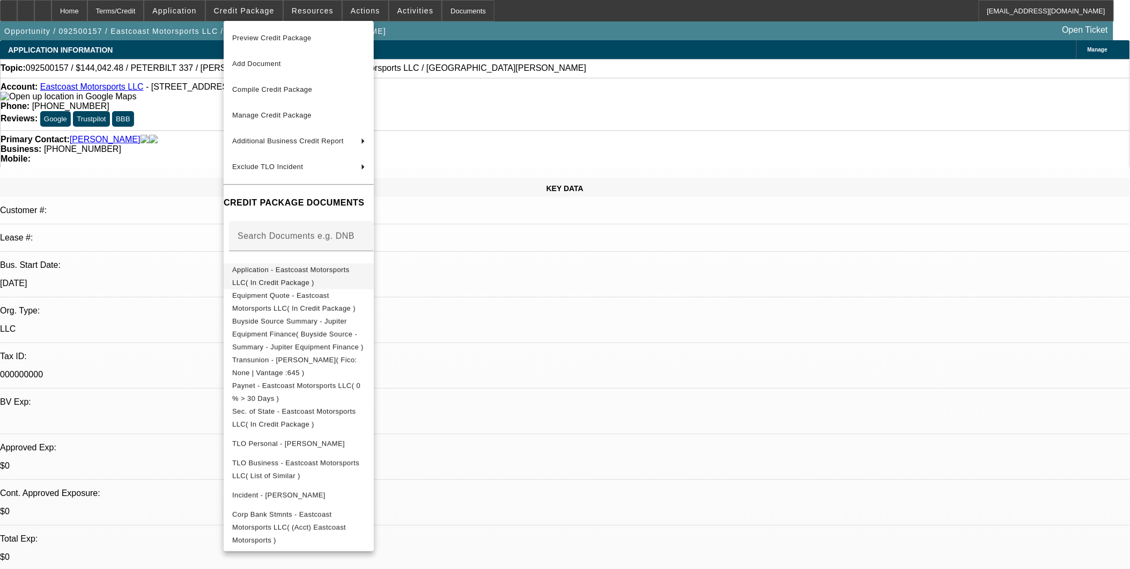
click at [313, 266] on span "Application - Eastcoast Motorsports LLC( In Credit Package )" at bounding box center [298, 276] width 133 height 26
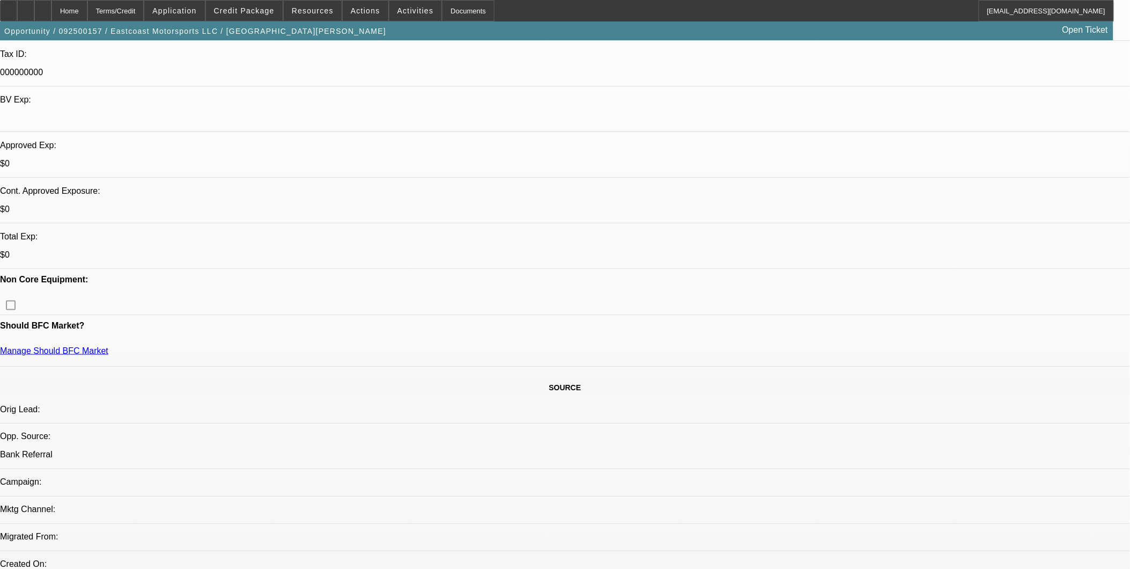
scroll to position [357, 0]
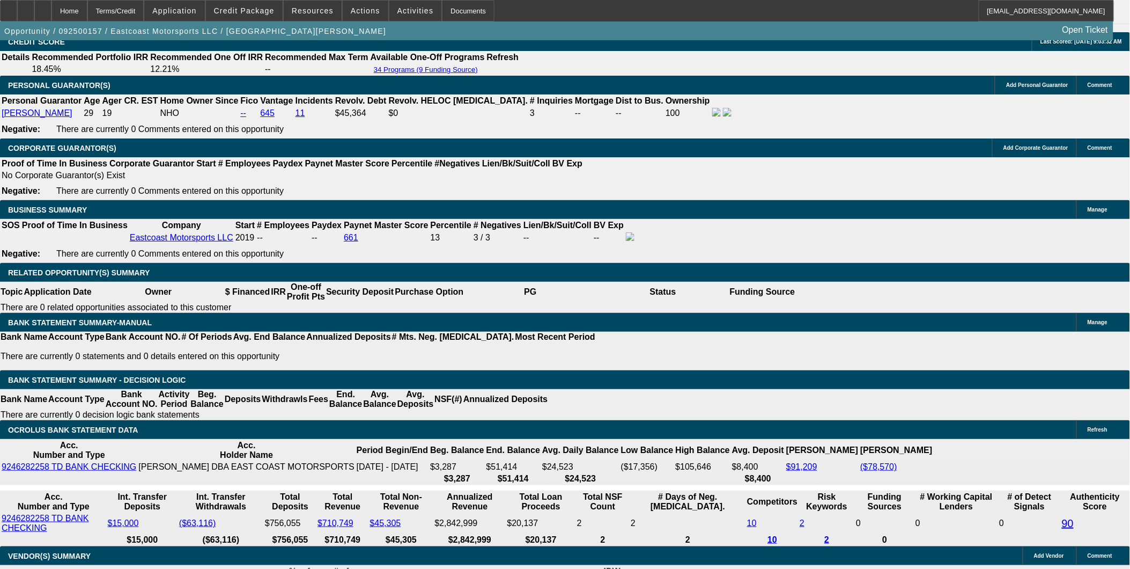
scroll to position [1490, 0]
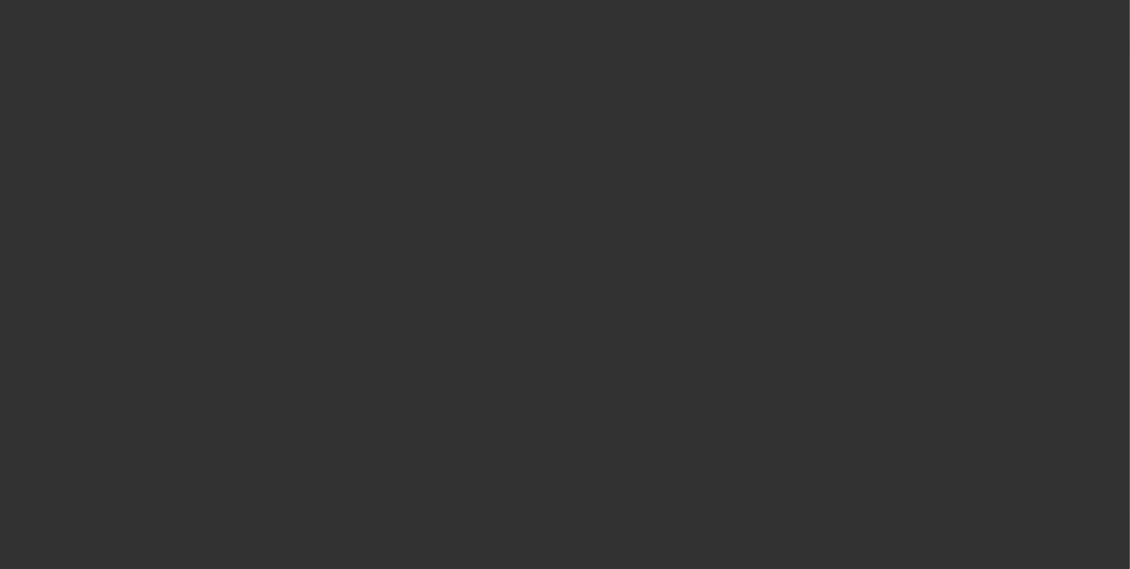
select select "0"
select select "2"
select select "0"
select select "0.1"
select select "2"
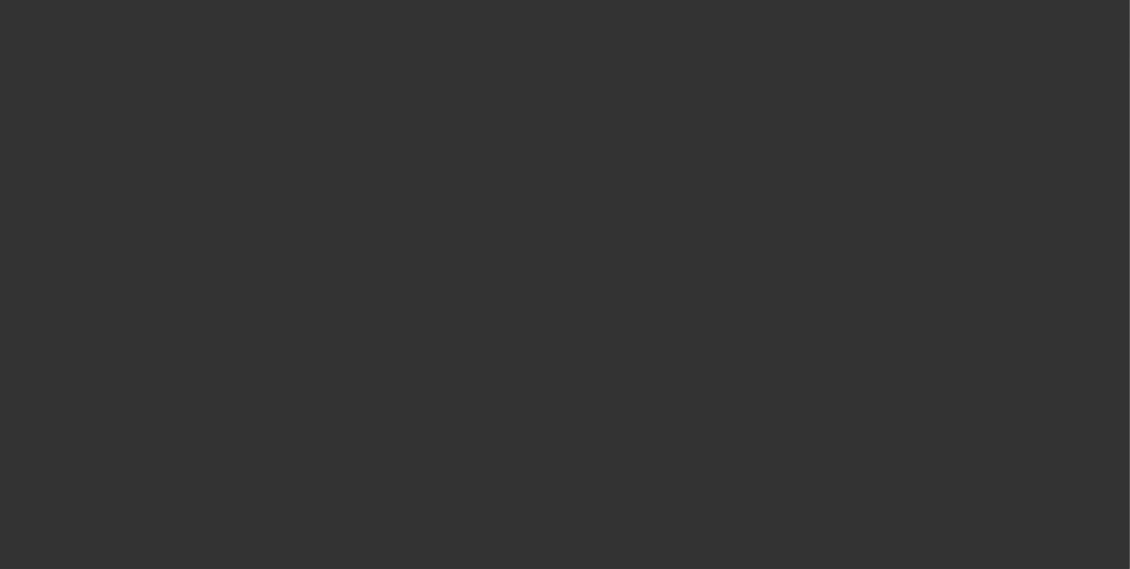
select select "0"
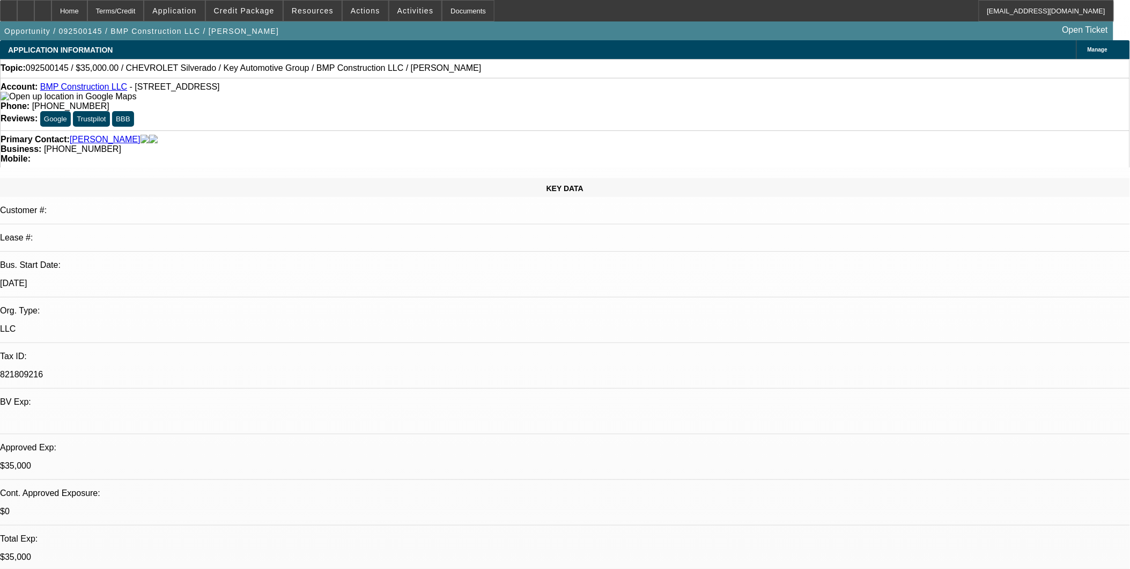
select select "1"
select select "2"
select select "6"
select select "1"
select select "2"
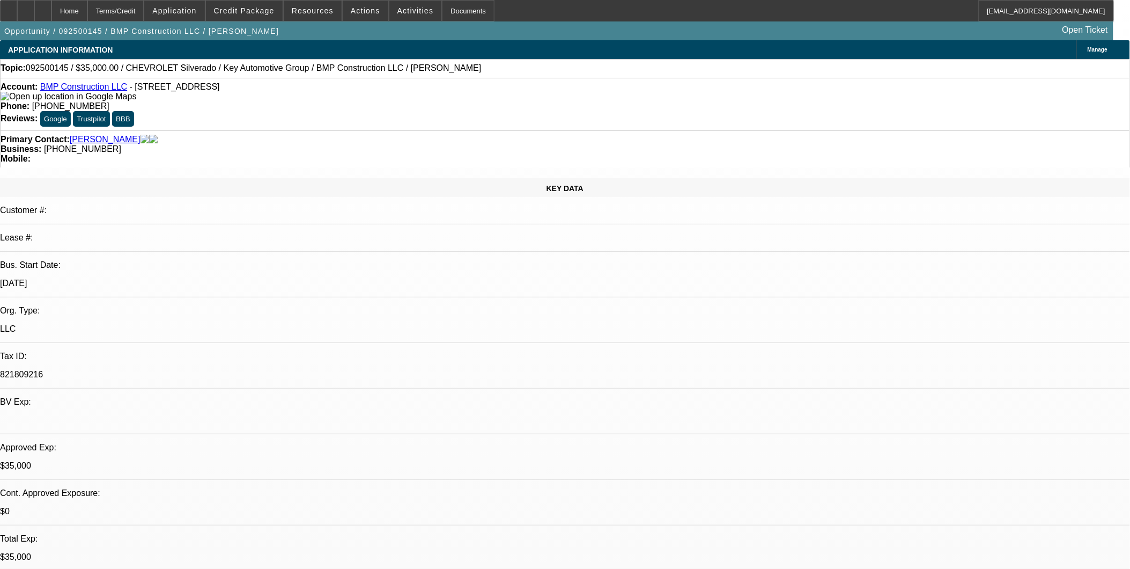
select select "6"
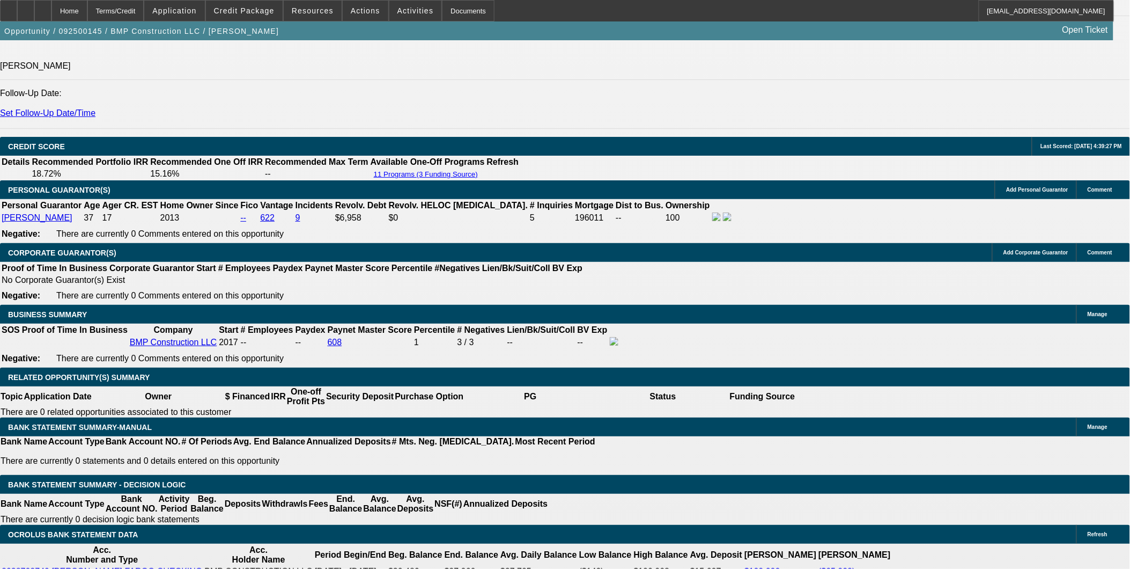
scroll to position [1430, 0]
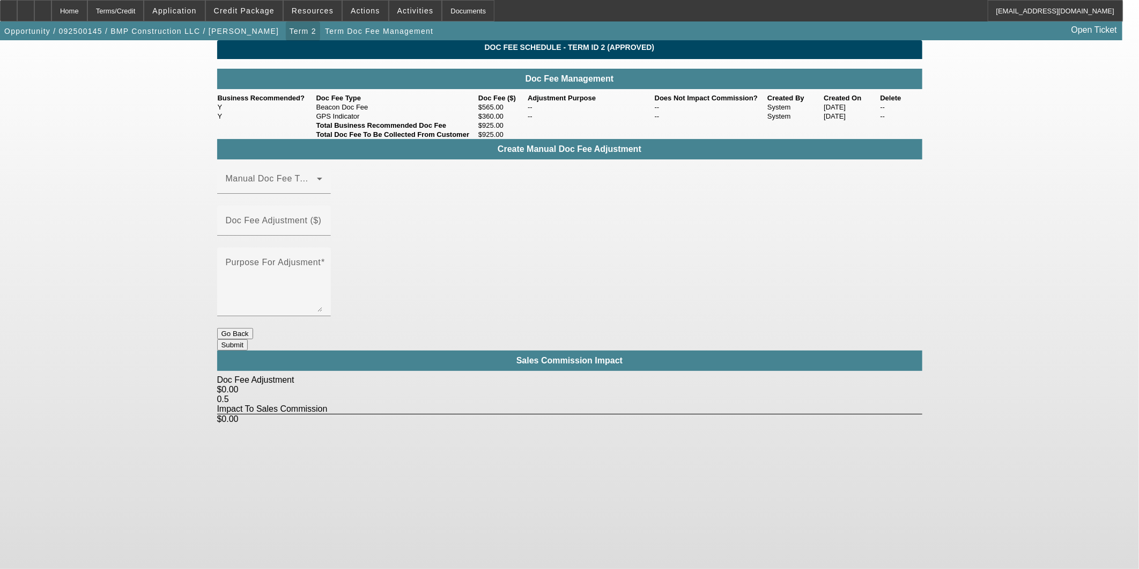
click at [290, 34] on span "Term 2" at bounding box center [303, 31] width 27 height 9
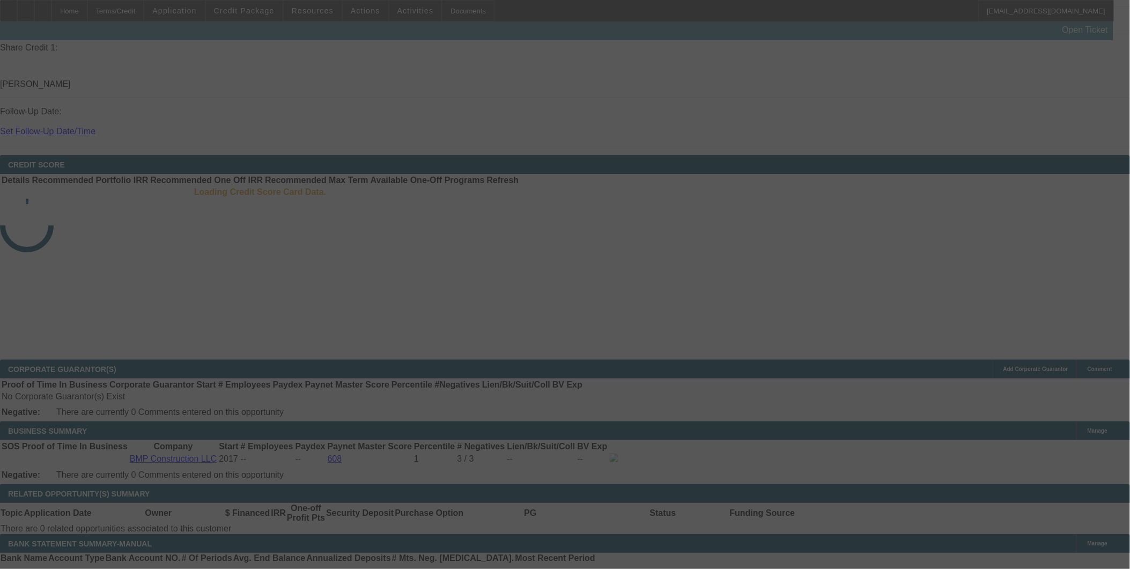
scroll to position [1388, 0]
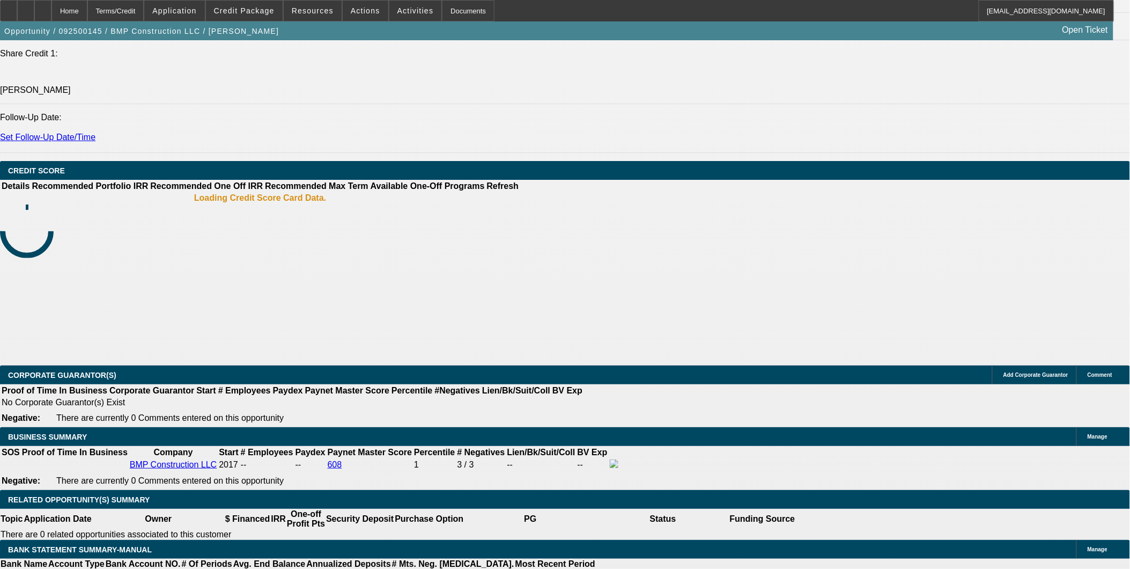
select select "0"
select select "2"
select select "0"
select select "6"
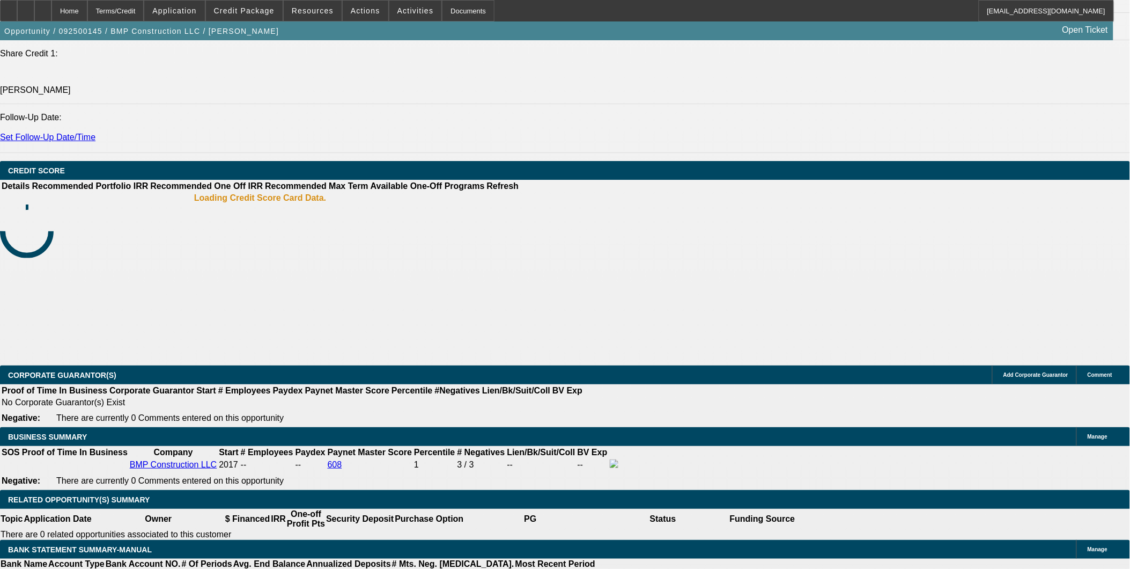
select select "0.1"
select select "2"
select select "0"
select select "6"
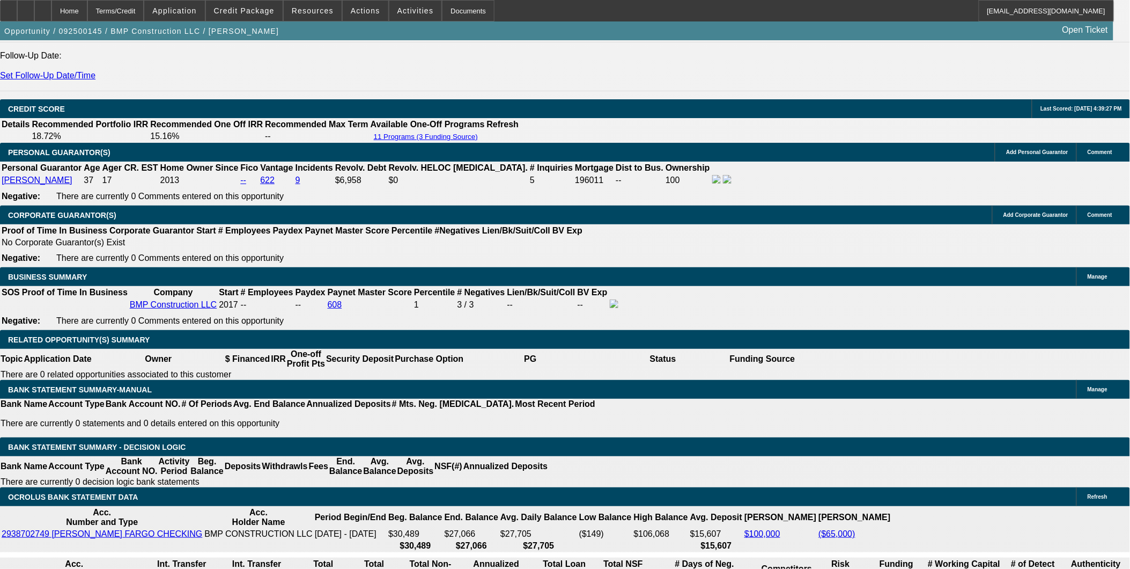
scroll to position [1461, 0]
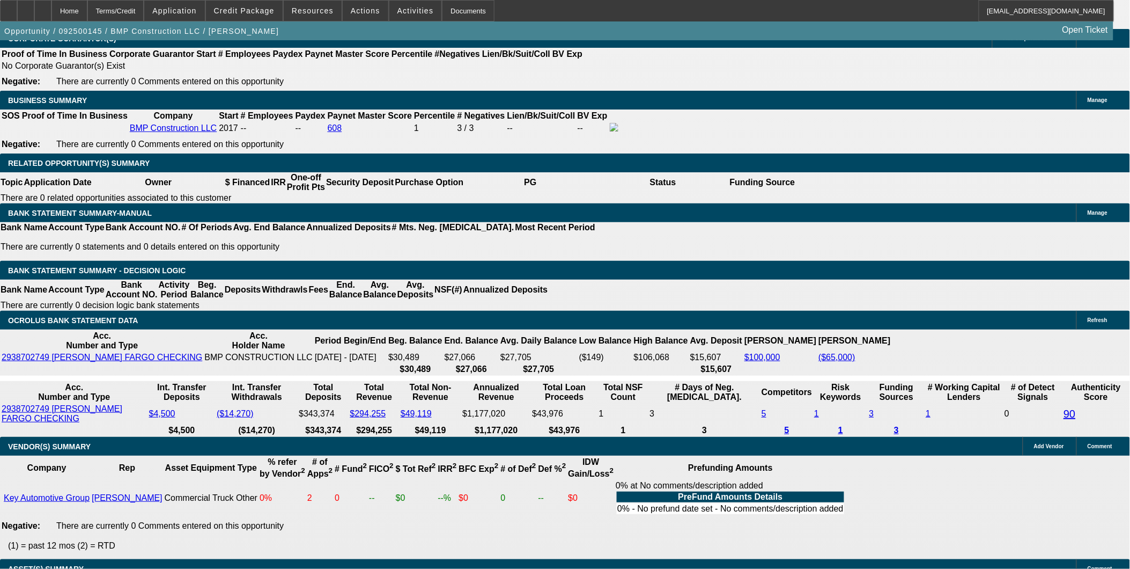
scroll to position [1521, 0]
